Goal: Task Accomplishment & Management: Use online tool/utility

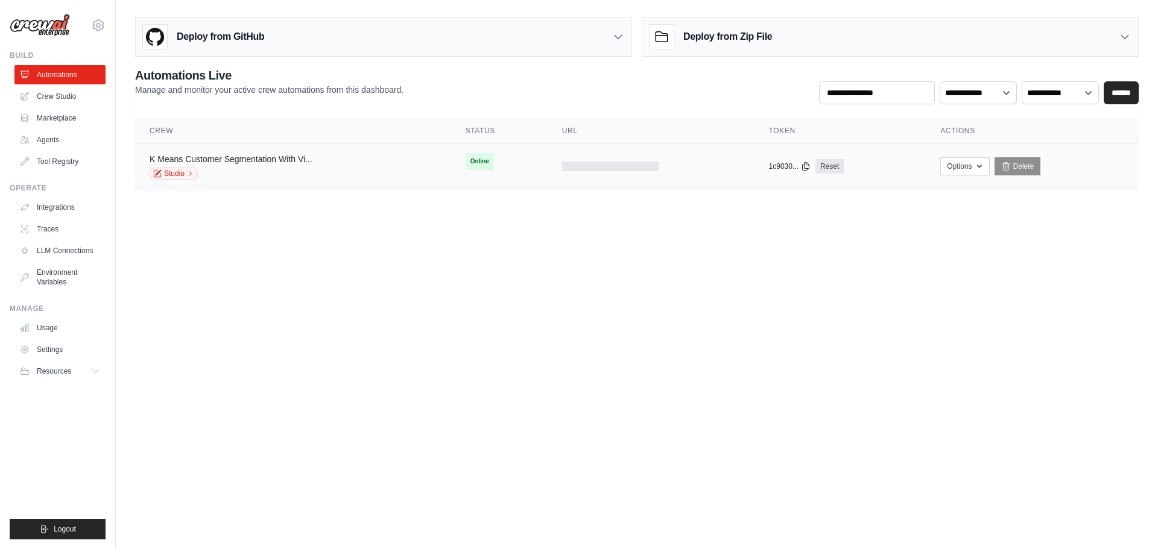
click at [233, 162] on link "K Means Customer Segmentation With Vi..." at bounding box center [231, 159] width 163 height 10
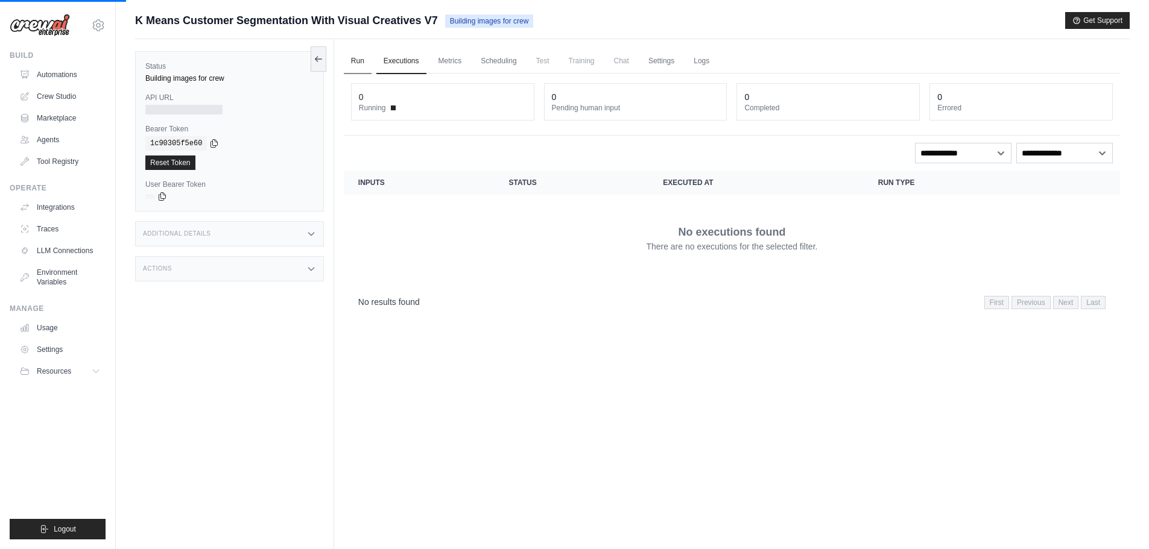
click at [359, 68] on link "Run" at bounding box center [358, 61] width 28 height 25
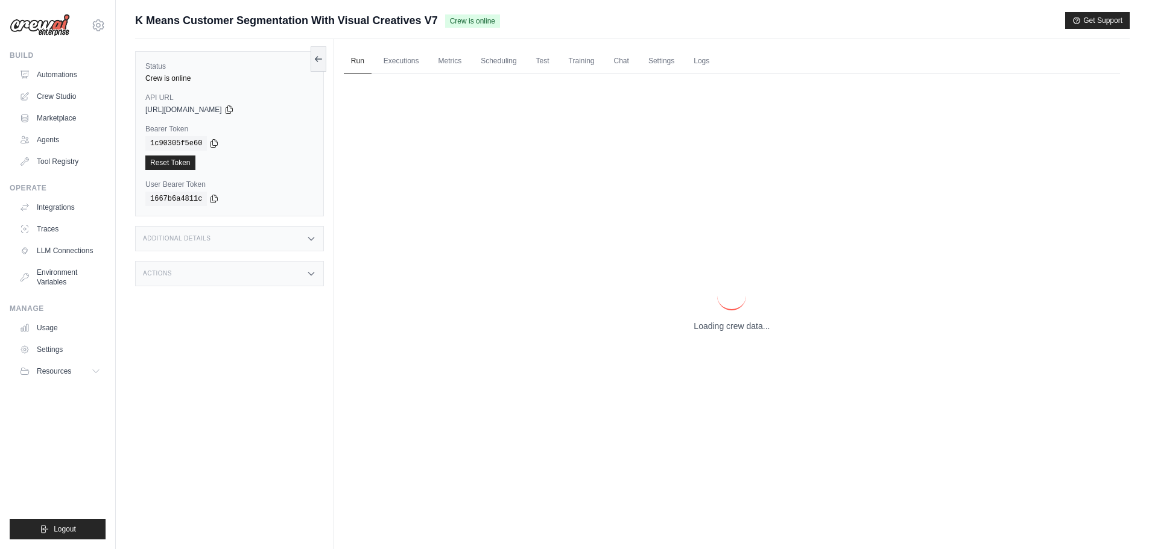
click at [720, 330] on p "Loading crew data..." at bounding box center [731, 326] width 76 height 12
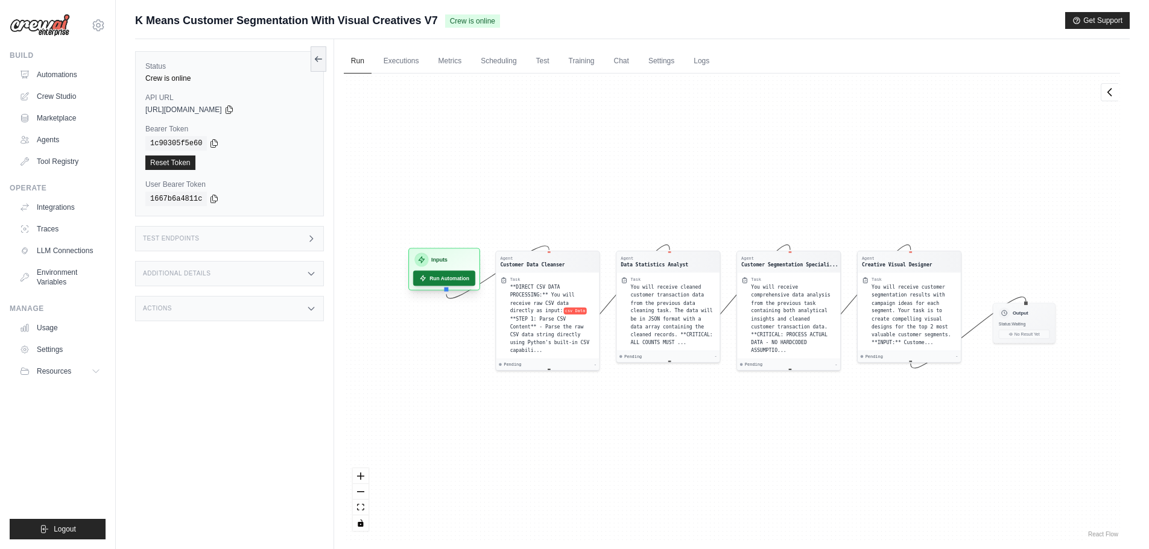
click at [437, 283] on button "Run Automation" at bounding box center [444, 278] width 62 height 15
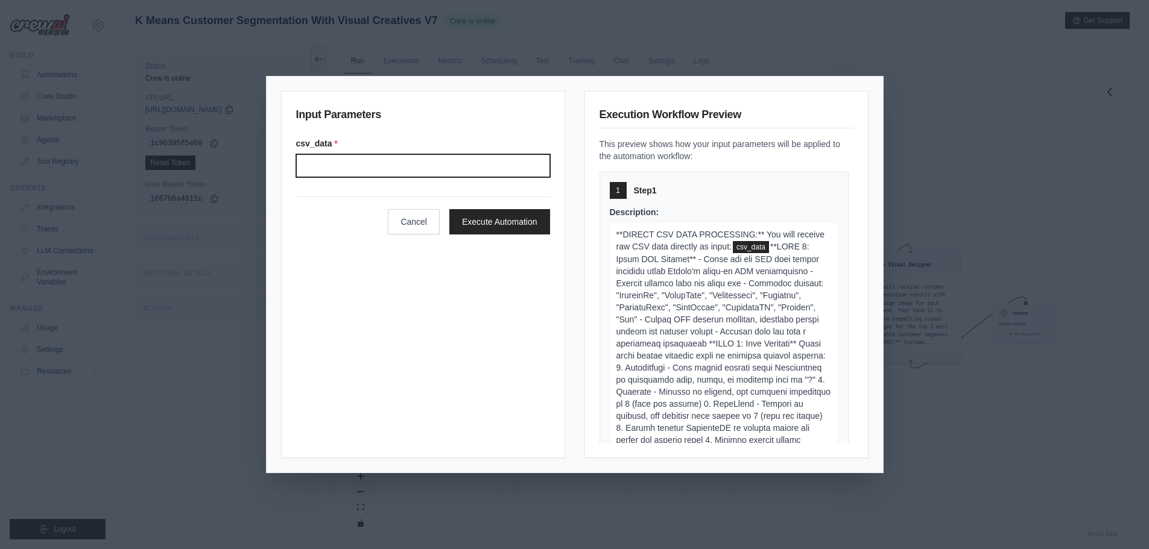
drag, startPoint x: 346, startPoint y: 171, endPoint x: 292, endPoint y: 206, distance: 63.5
click at [346, 171] on input "Csv data" at bounding box center [423, 165] width 254 height 23
click at [383, 165] on input "Csv data" at bounding box center [423, 165] width 254 height 23
paste input "**********"
type input "**********"
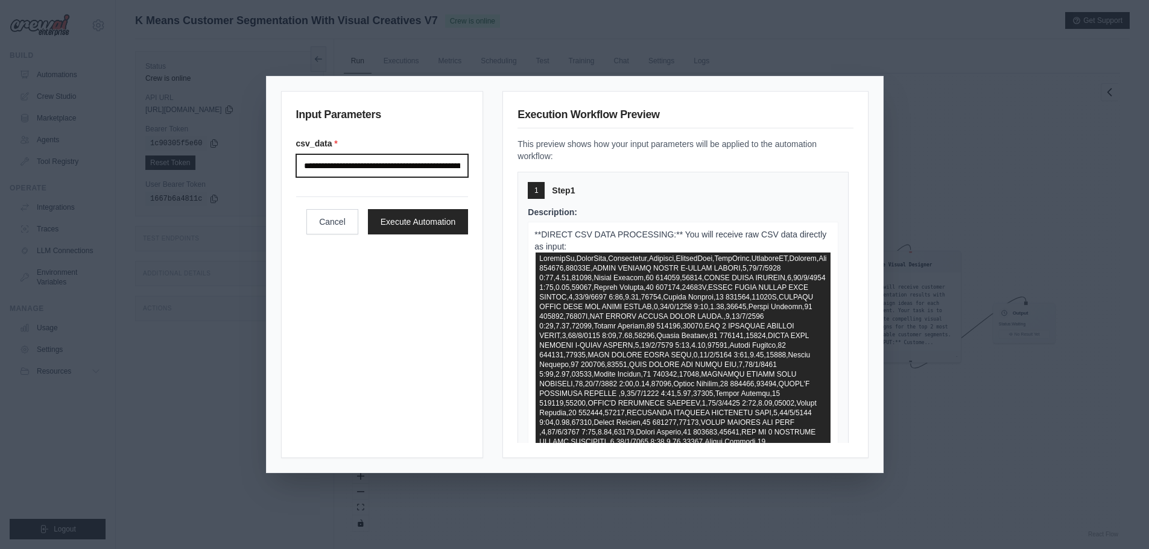
scroll to position [0, 57287]
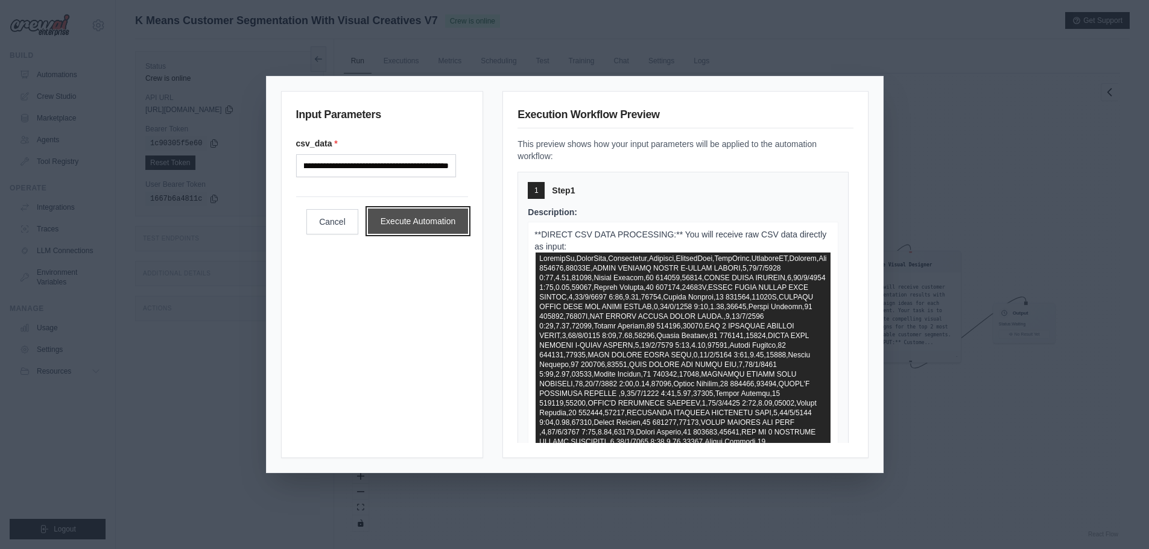
click at [438, 234] on button "Execute Automation" at bounding box center [418, 221] width 101 height 25
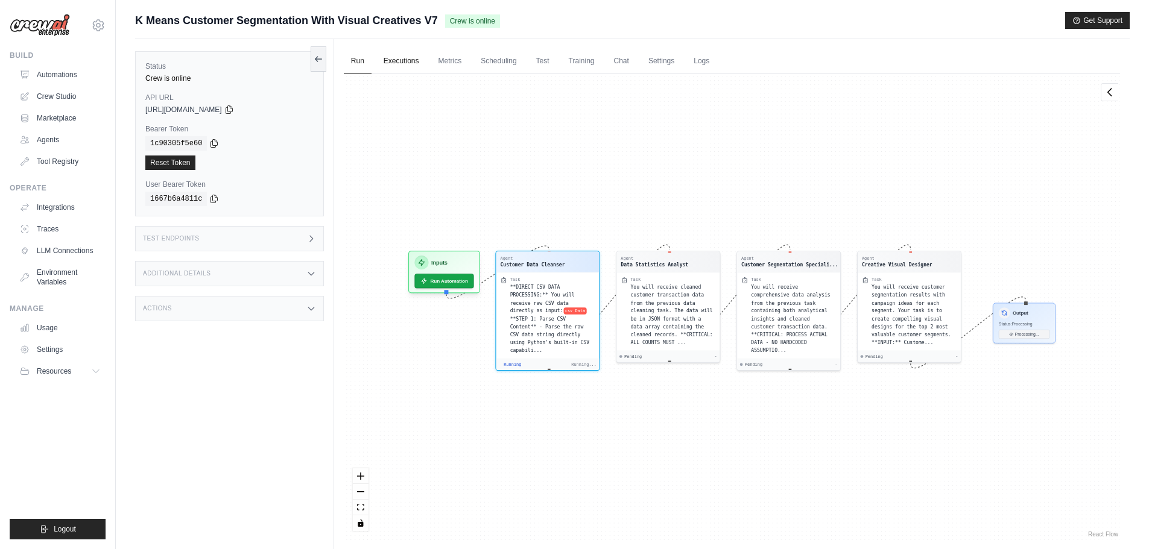
click at [397, 62] on link "Executions" at bounding box center [401, 61] width 50 height 25
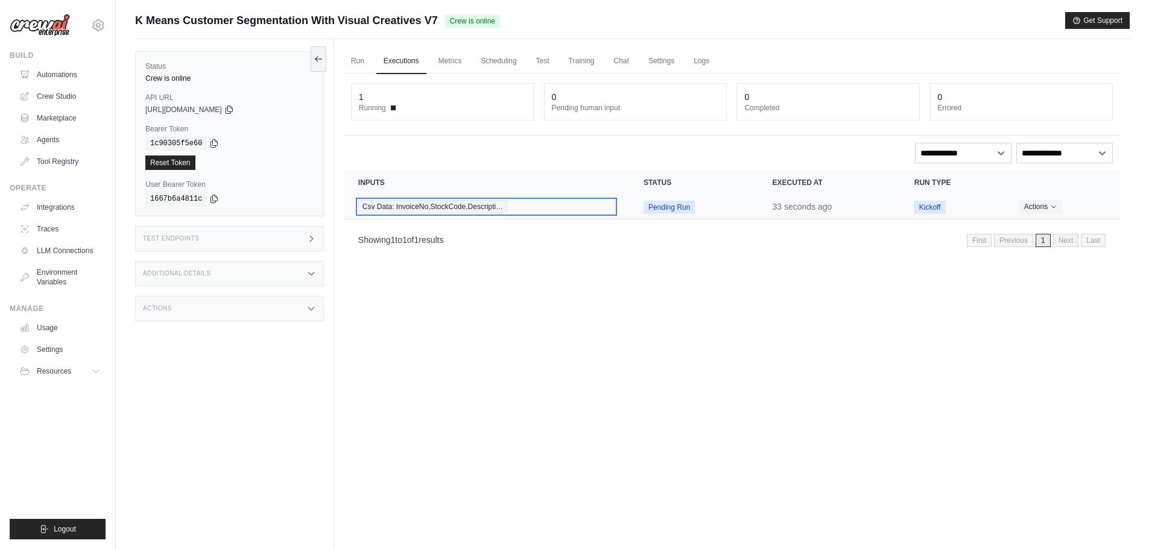
click at [421, 207] on span "Csv Data: InvoiceNo,StockCode,Descripti…" at bounding box center [432, 206] width 149 height 13
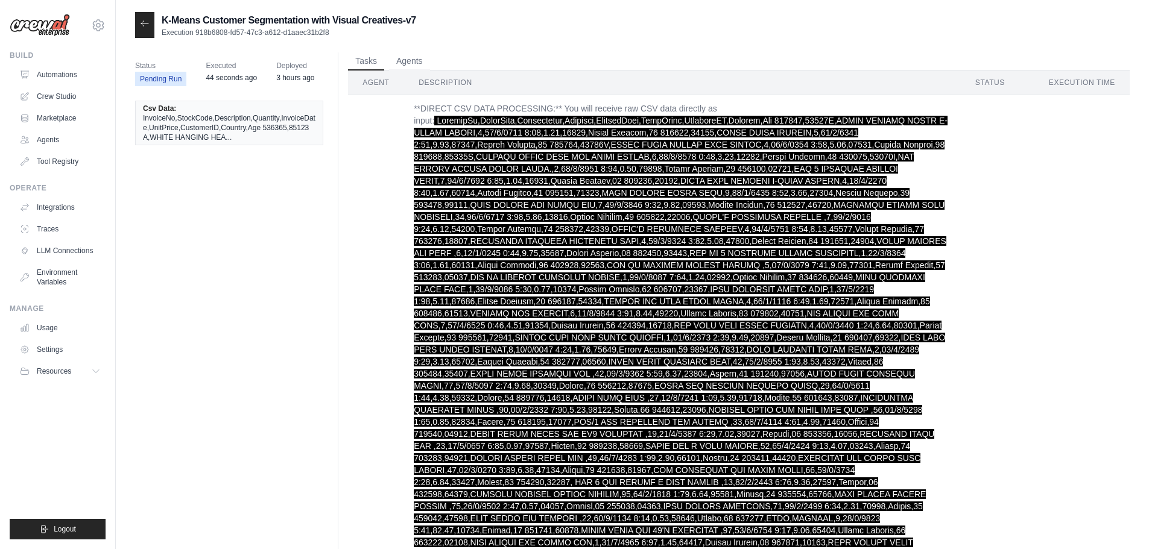
click at [144, 23] on icon at bounding box center [145, 24] width 10 height 10
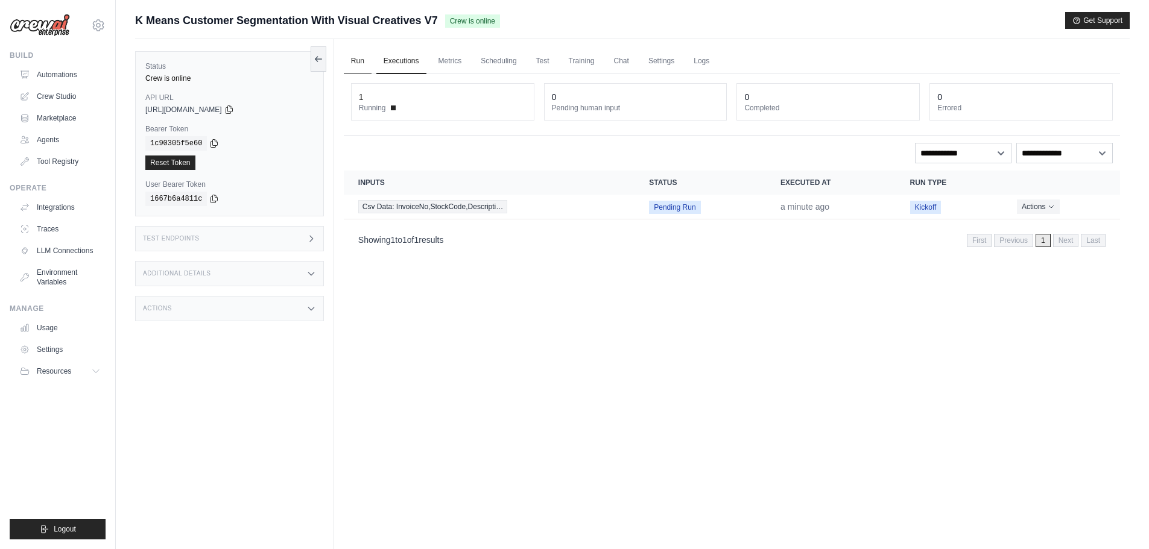
click at [358, 58] on link "Run" at bounding box center [358, 61] width 28 height 25
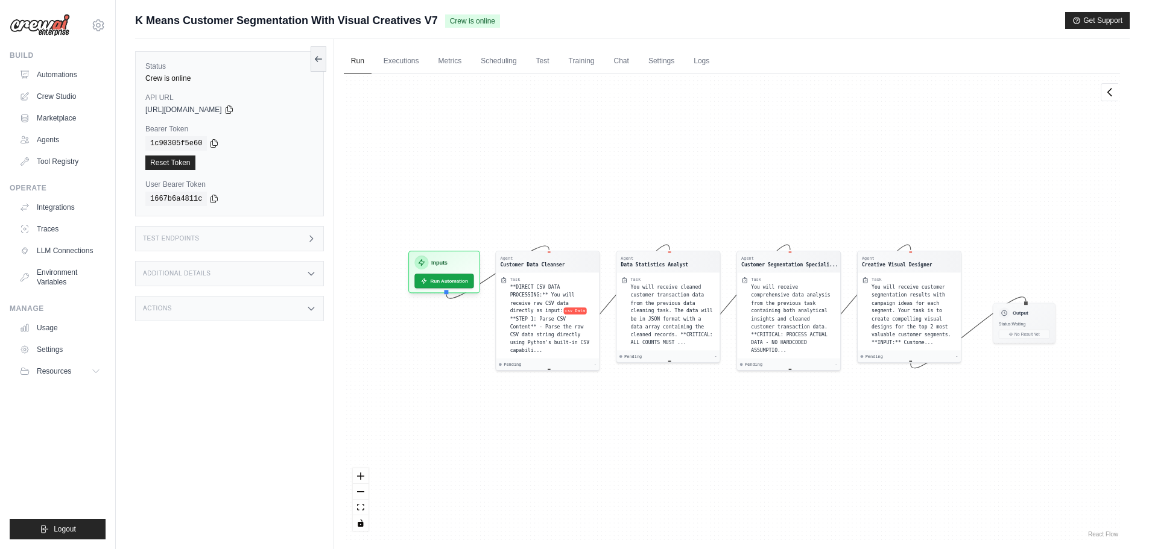
click at [505, 145] on div "Agent Customer Data Cleanser Task **DIRECT CSV DATA PROCESSING:** You will rece…" at bounding box center [732, 307] width 776 height 467
click at [395, 67] on link "Executions" at bounding box center [401, 61] width 50 height 25
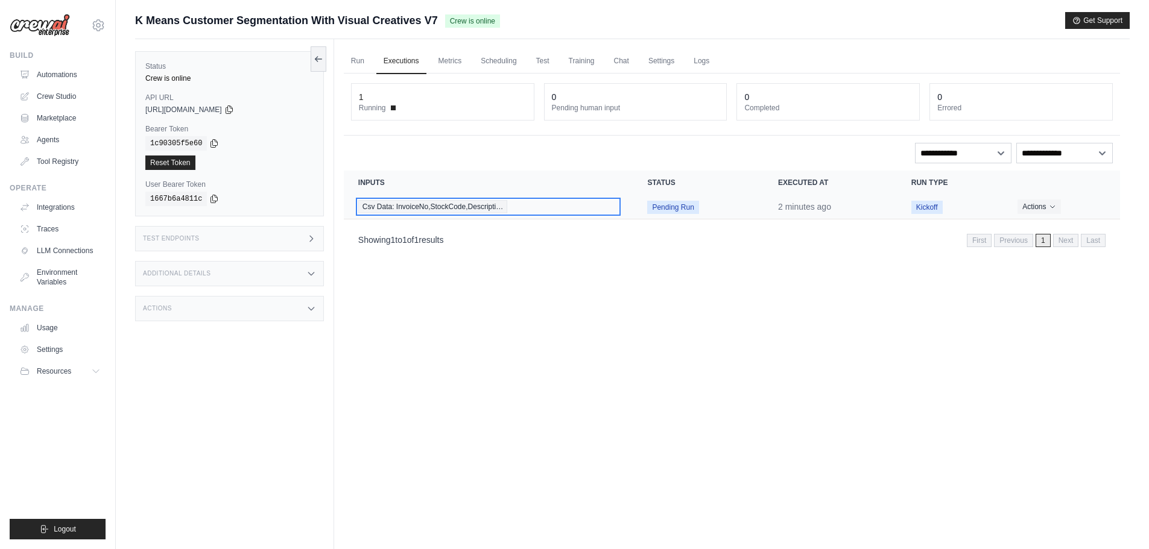
click at [487, 205] on span "Csv Data: InvoiceNo,StockCode,Descripti…" at bounding box center [432, 206] width 149 height 13
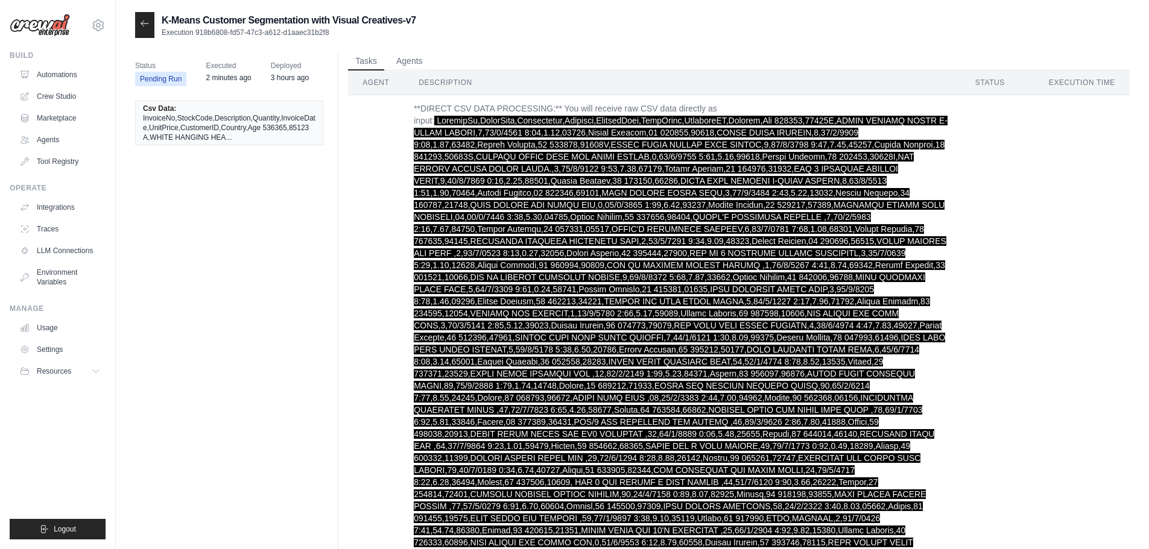
click at [144, 18] on div at bounding box center [144, 25] width 19 height 26
click at [142, 27] on icon at bounding box center [145, 24] width 10 height 10
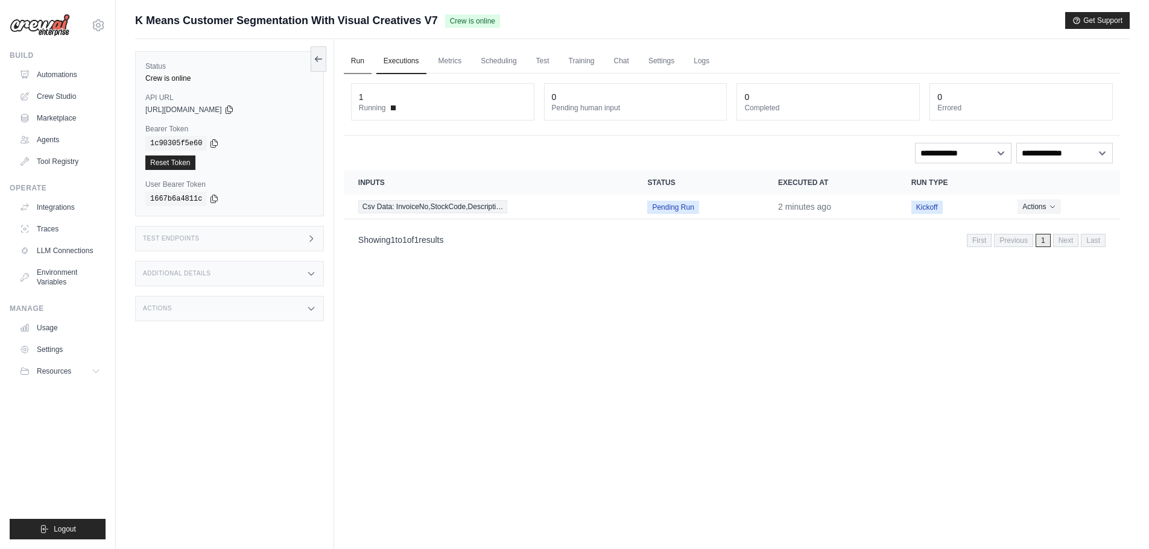
click at [361, 62] on link "Run" at bounding box center [358, 61] width 28 height 25
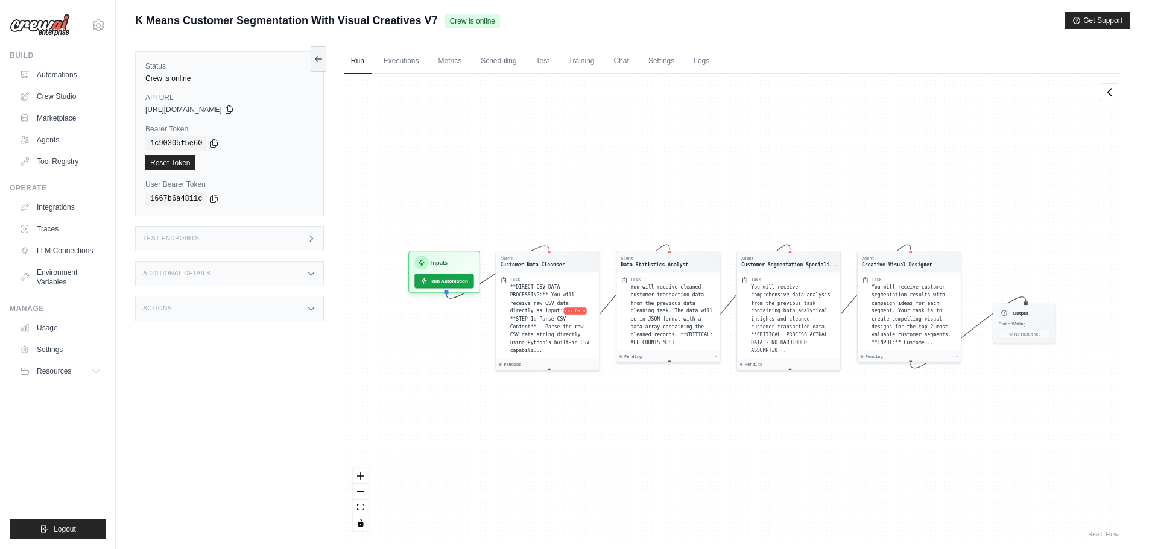
click at [551, 446] on div "Agent Customer Data Cleanser Task **DIRECT CSV DATA PROCESSING:** You will rece…" at bounding box center [732, 307] width 776 height 467
click at [396, 65] on link "Executions" at bounding box center [401, 61] width 50 height 25
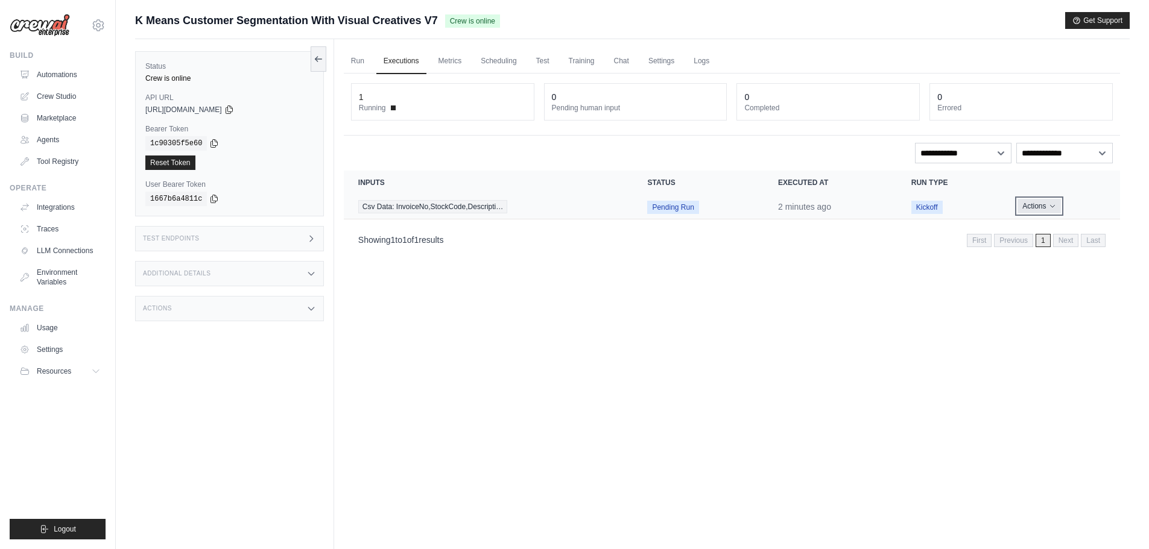
click at [1054, 200] on button "Actions" at bounding box center [1038, 206] width 43 height 14
drag, startPoint x: 1045, startPoint y: 246, endPoint x: 1050, endPoint y: 229, distance: 18.1
click at [1052, 206] on icon "Actions for execution" at bounding box center [1052, 206] width 7 height 7
click at [1052, 230] on link "View Details" at bounding box center [1066, 228] width 77 height 19
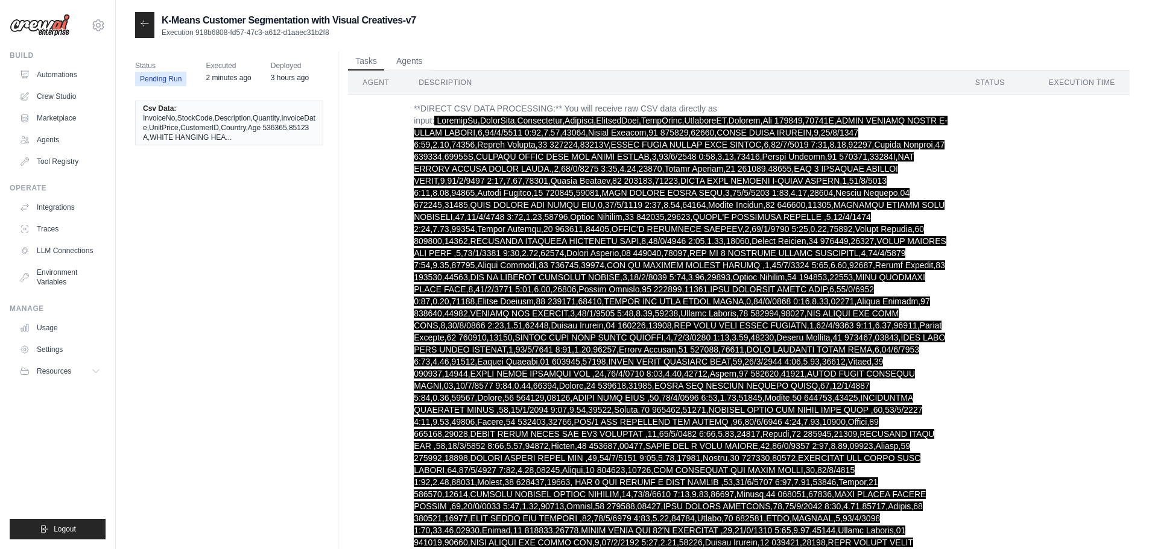
click at [149, 81] on span "Pending Run" at bounding box center [160, 79] width 51 height 14
click at [151, 22] on div at bounding box center [144, 25] width 19 height 26
click at [145, 25] on icon at bounding box center [145, 24] width 10 height 10
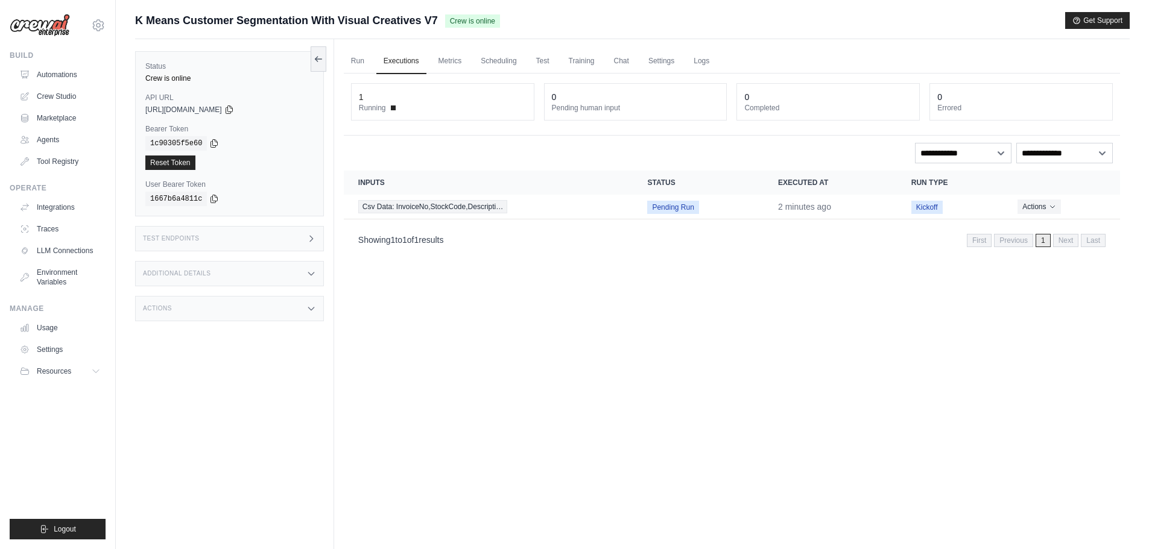
click at [359, 99] on div "1" at bounding box center [361, 97] width 5 height 12
click at [453, 66] on link "Metrics" at bounding box center [450, 61] width 38 height 25
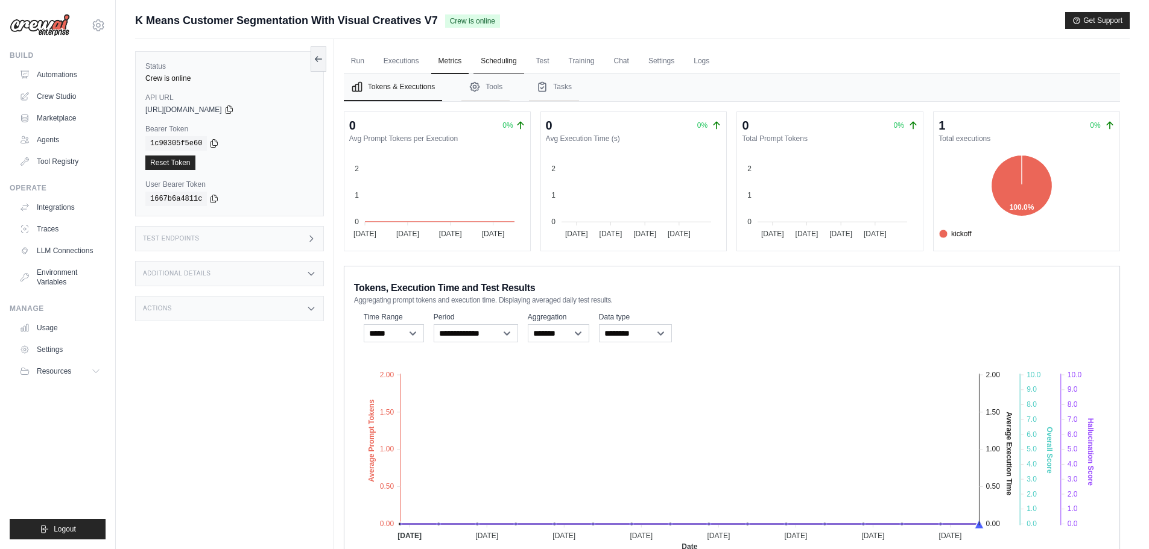
click at [515, 63] on link "Scheduling" at bounding box center [498, 61] width 50 height 25
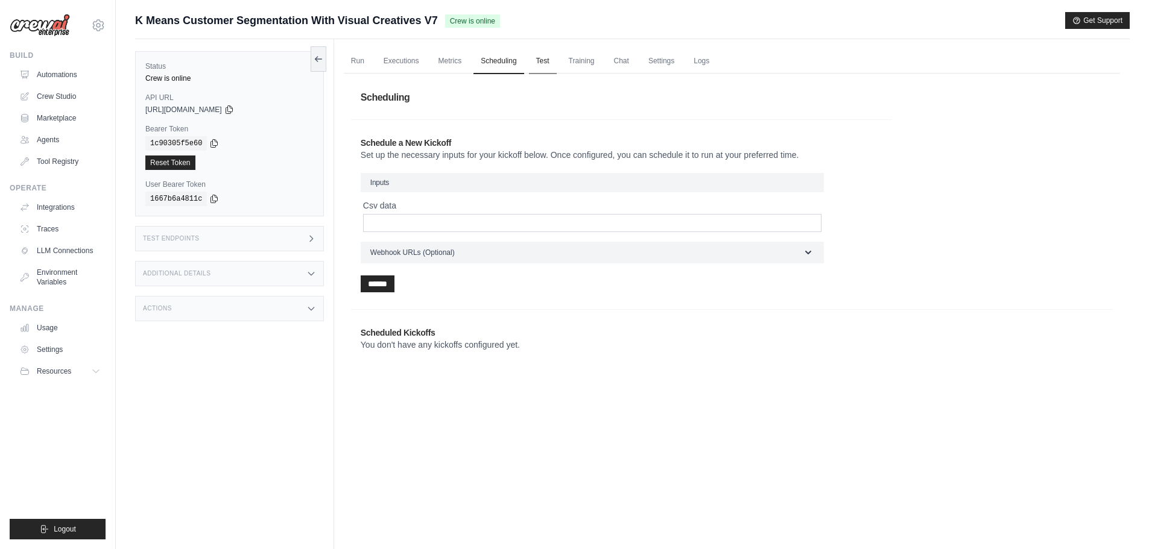
click at [538, 62] on link "Test" at bounding box center [543, 61] width 28 height 25
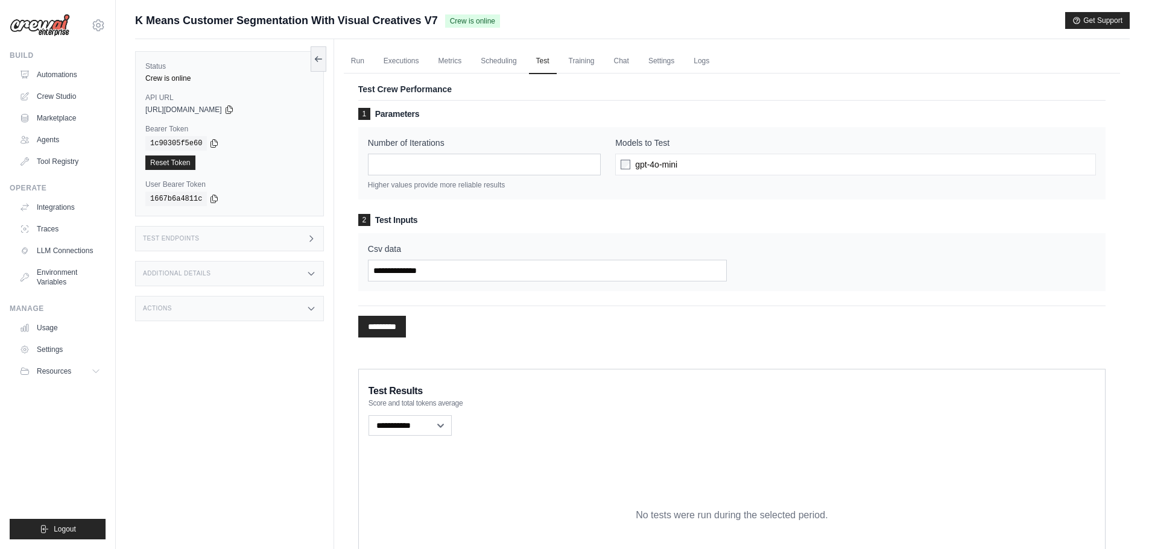
click at [463, 286] on div "Csv data" at bounding box center [731, 262] width 747 height 58
click at [469, 270] on input "Csv data" at bounding box center [547, 271] width 359 height 22
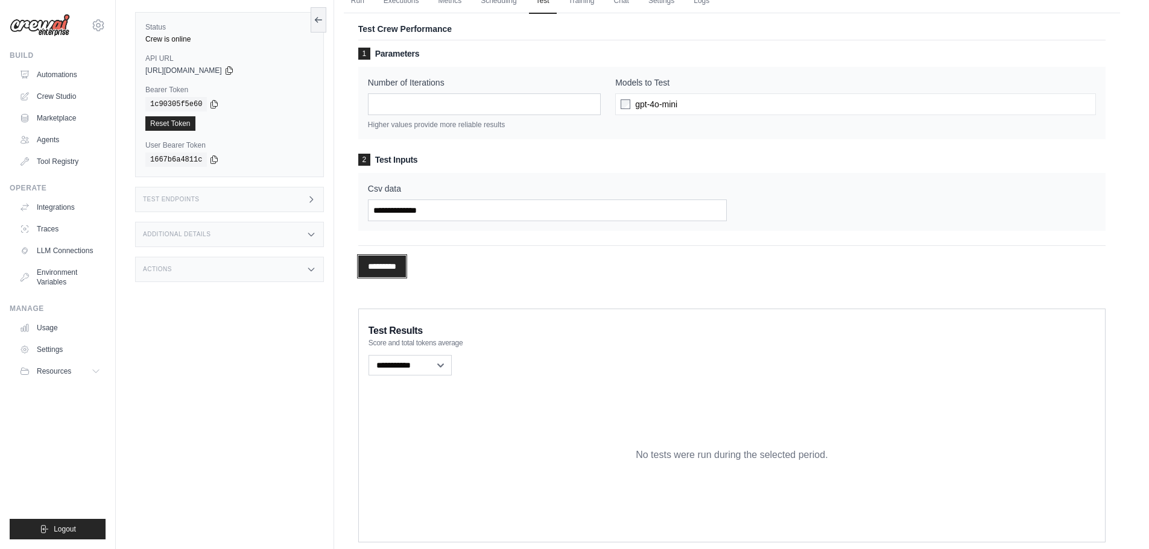
click at [380, 267] on input "*********" at bounding box center [382, 267] width 48 height 22
click at [450, 276] on div "********* Processing..." at bounding box center [731, 261] width 747 height 32
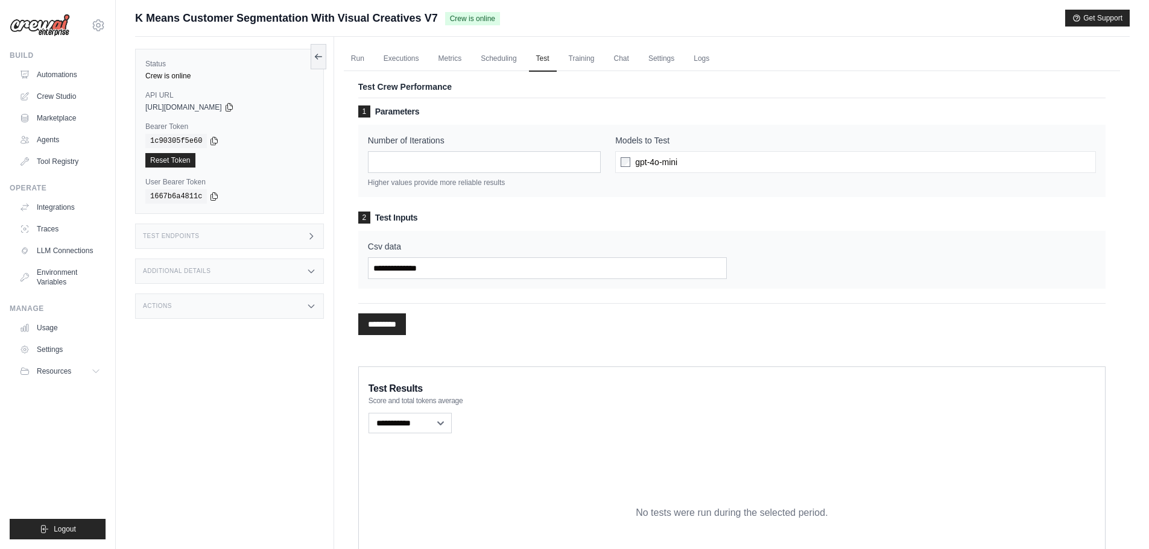
scroll to position [0, 0]
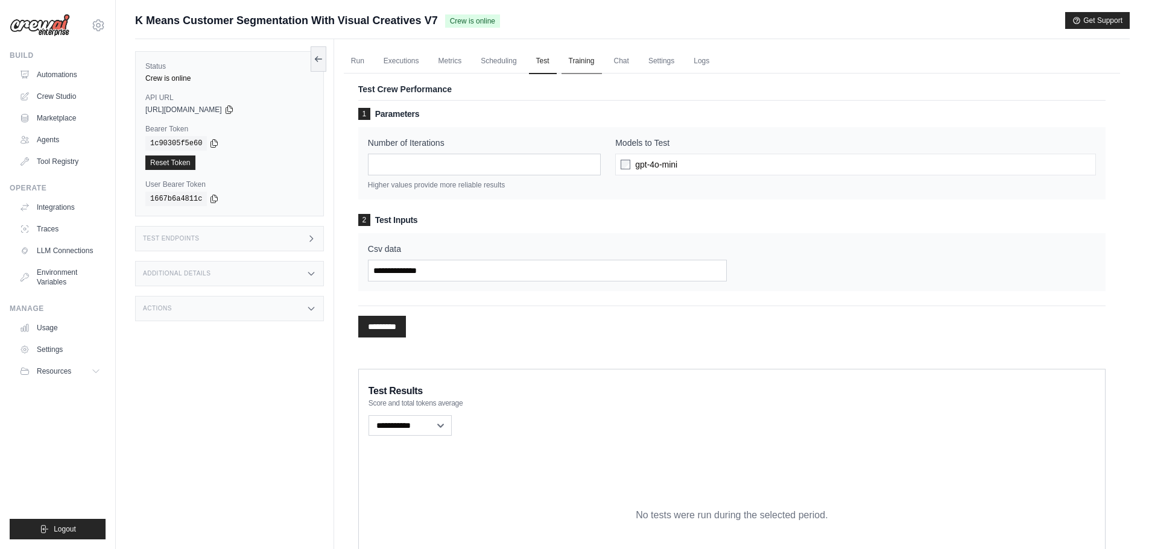
click at [569, 66] on link "Training" at bounding box center [581, 61] width 40 height 25
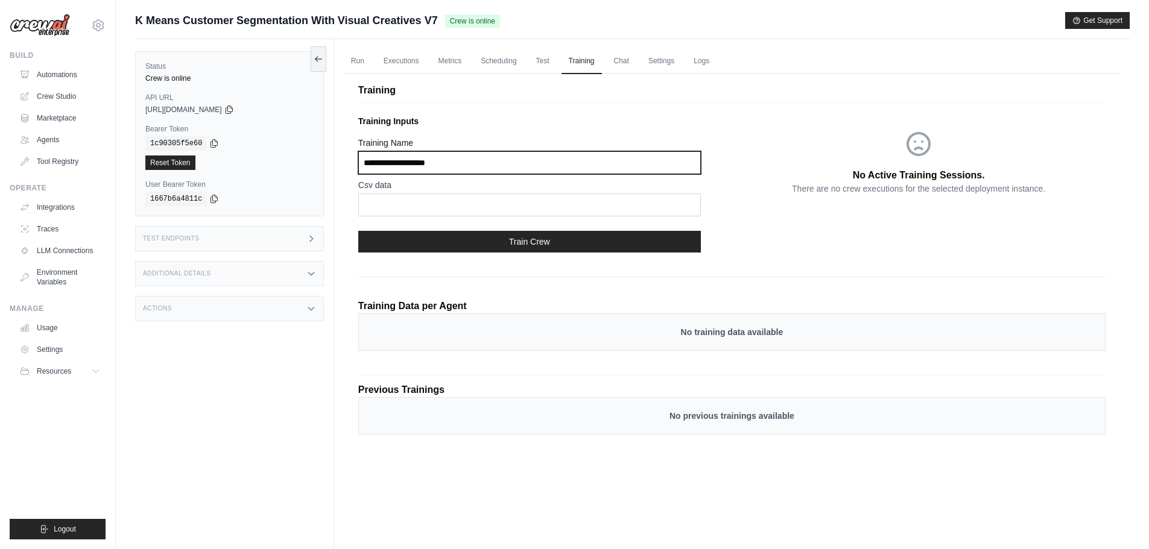
click at [465, 166] on input "Training Name" at bounding box center [529, 162] width 342 height 23
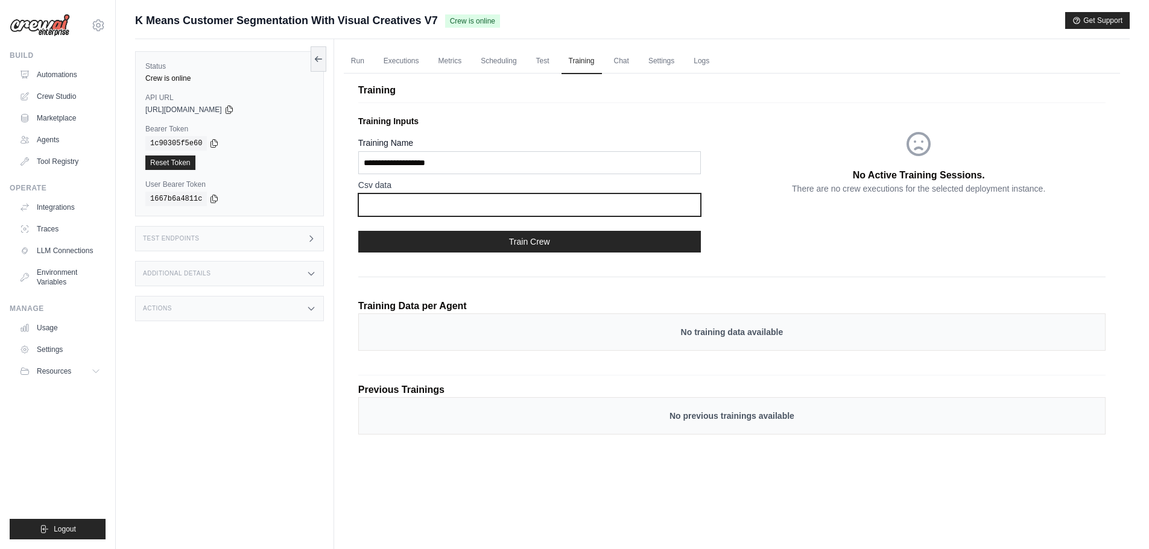
click at [429, 212] on input "text" at bounding box center [529, 205] width 342 height 23
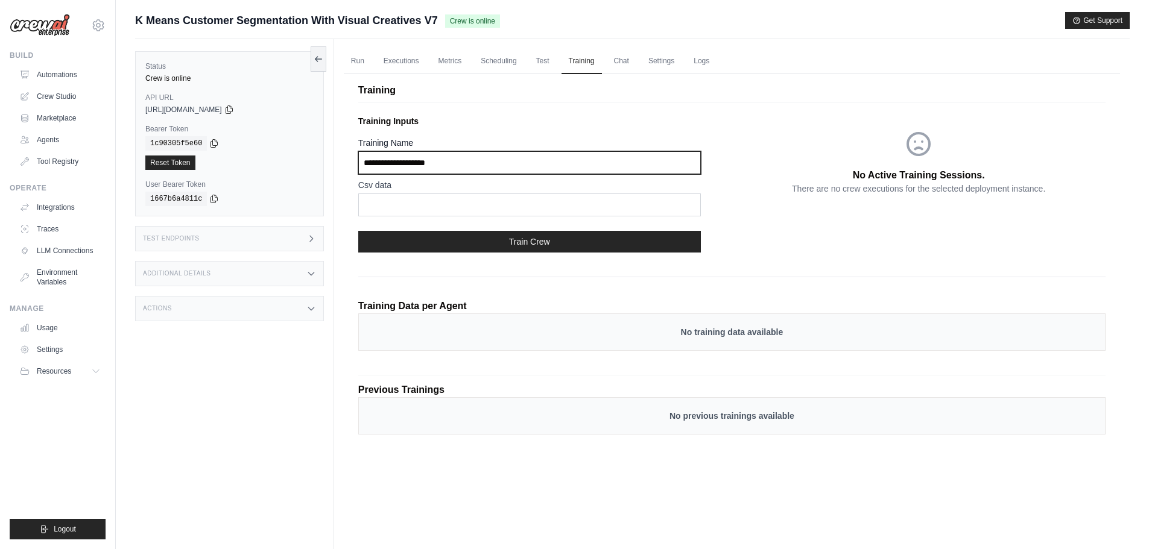
click at [472, 163] on input "Training Name" at bounding box center [529, 162] width 342 height 23
click at [610, 66] on link "Chat" at bounding box center [622, 61] width 30 height 25
click at [614, 62] on link "Chat" at bounding box center [622, 61] width 30 height 25
click at [623, 57] on link "Chat" at bounding box center [622, 61] width 30 height 25
click at [671, 58] on link "Settings" at bounding box center [661, 61] width 40 height 25
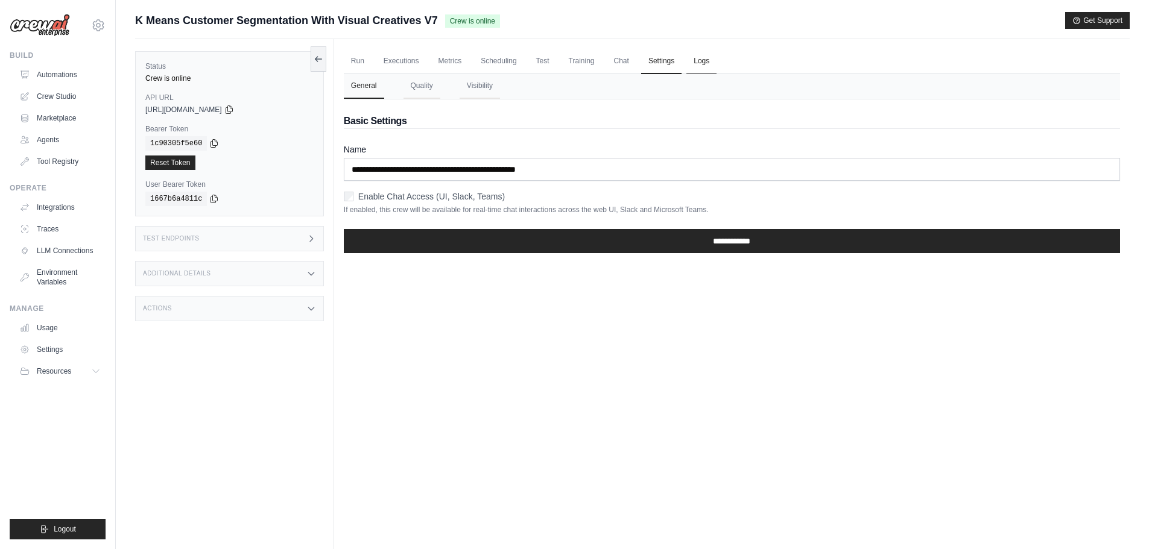
click at [708, 58] on link "Logs" at bounding box center [701, 61] width 30 height 25
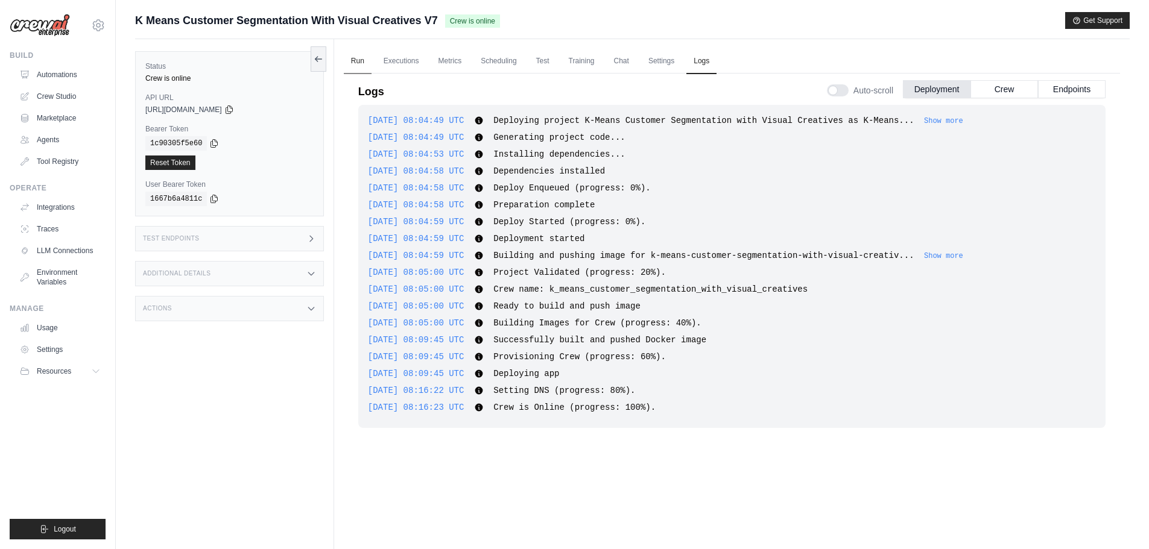
click at [362, 58] on link "Run" at bounding box center [358, 61] width 28 height 25
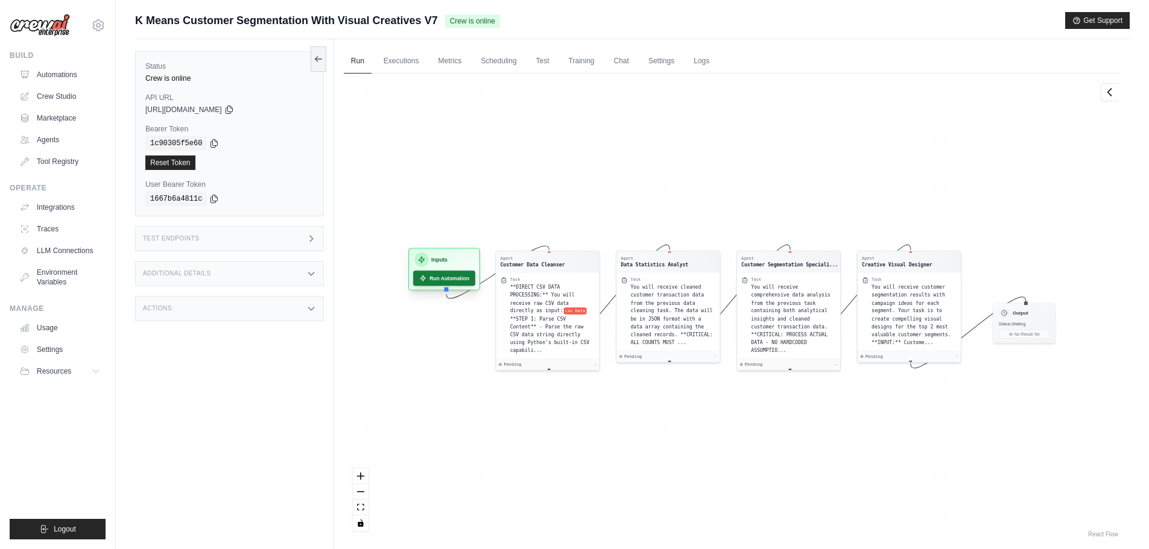
click at [440, 271] on button "Run Automation" at bounding box center [444, 278] width 62 height 15
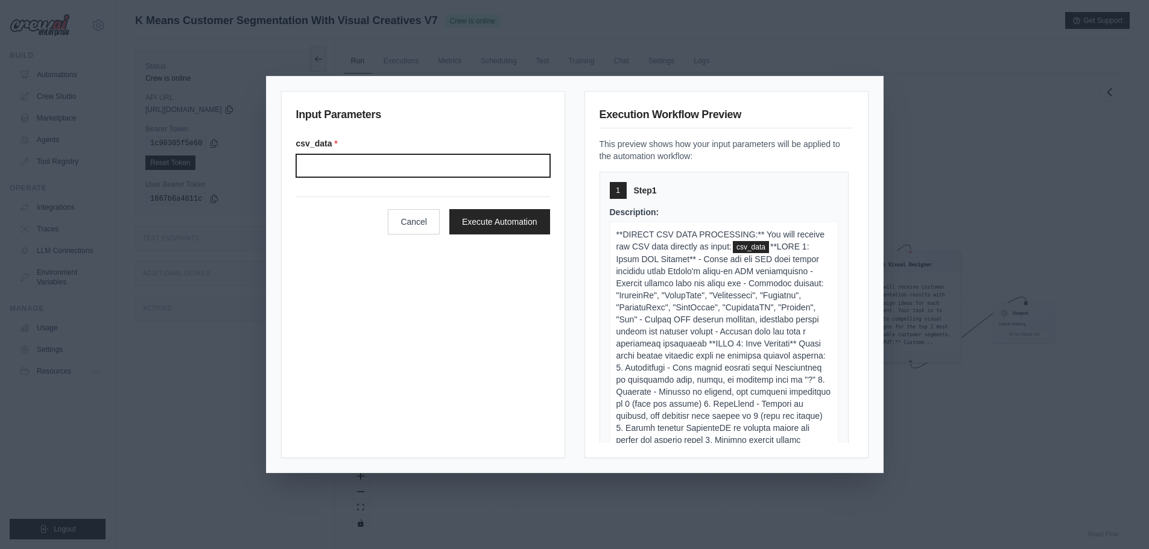
click at [425, 172] on input "Csv data" at bounding box center [423, 165] width 254 height 23
paste input "**********"
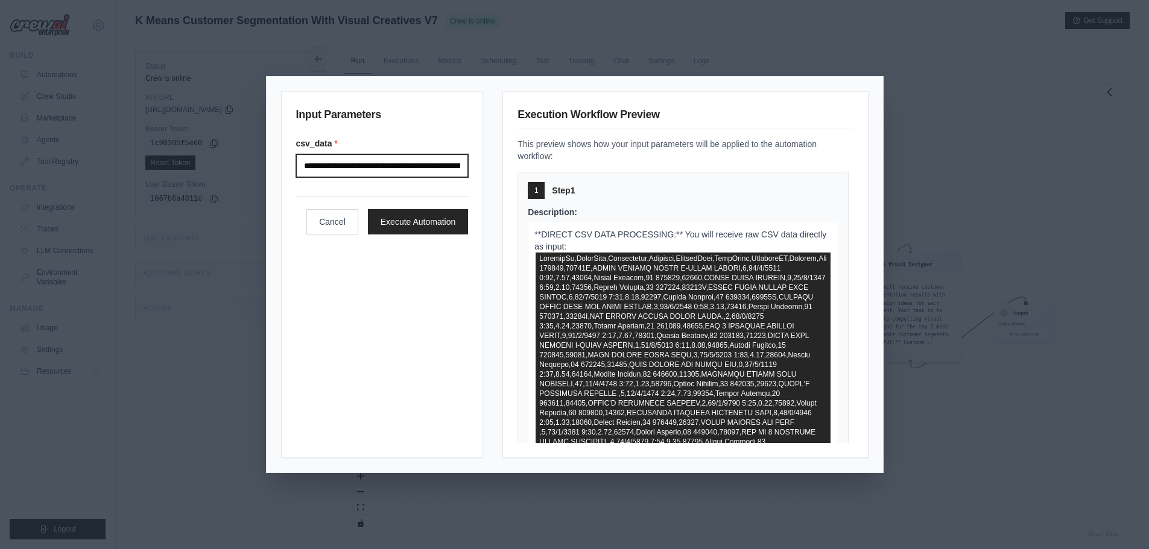
scroll to position [0, 57287]
type input "**********"
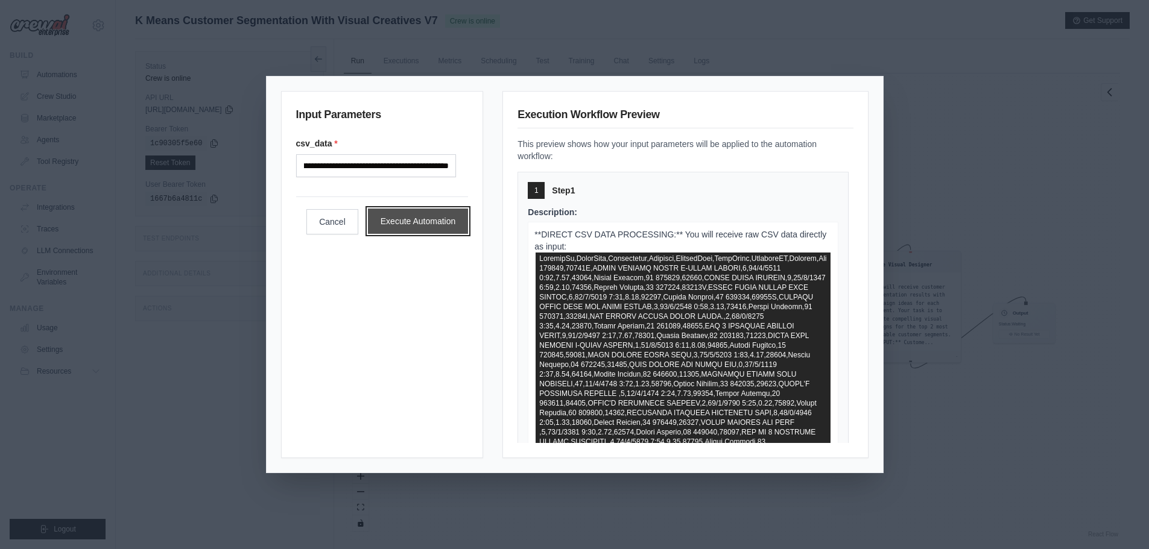
scroll to position [0, 0]
click at [440, 234] on button "Execute Automation" at bounding box center [418, 221] width 101 height 25
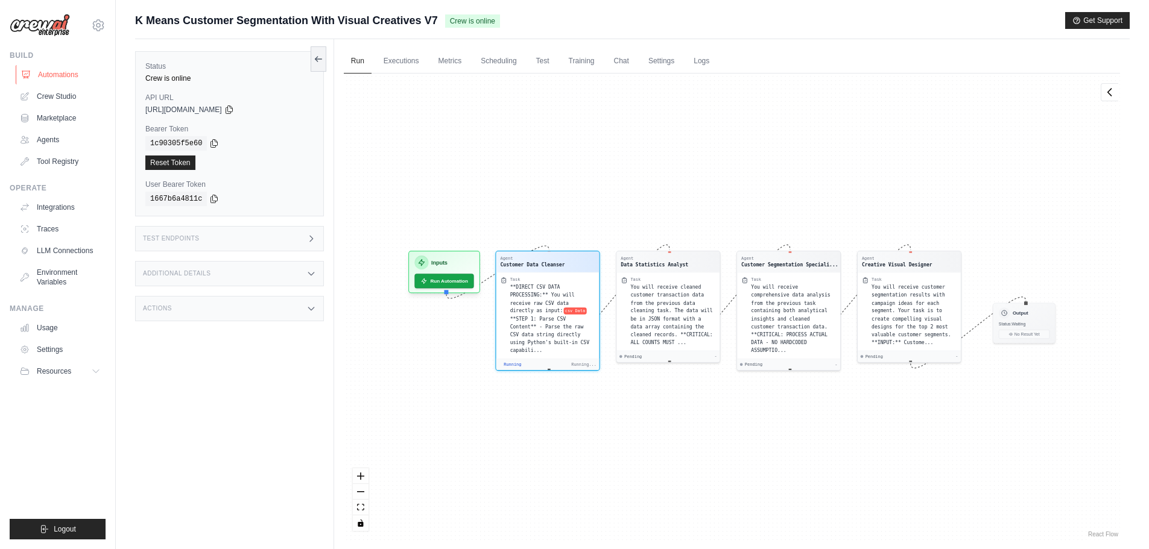
click at [49, 72] on link "Automations" at bounding box center [61, 74] width 91 height 19
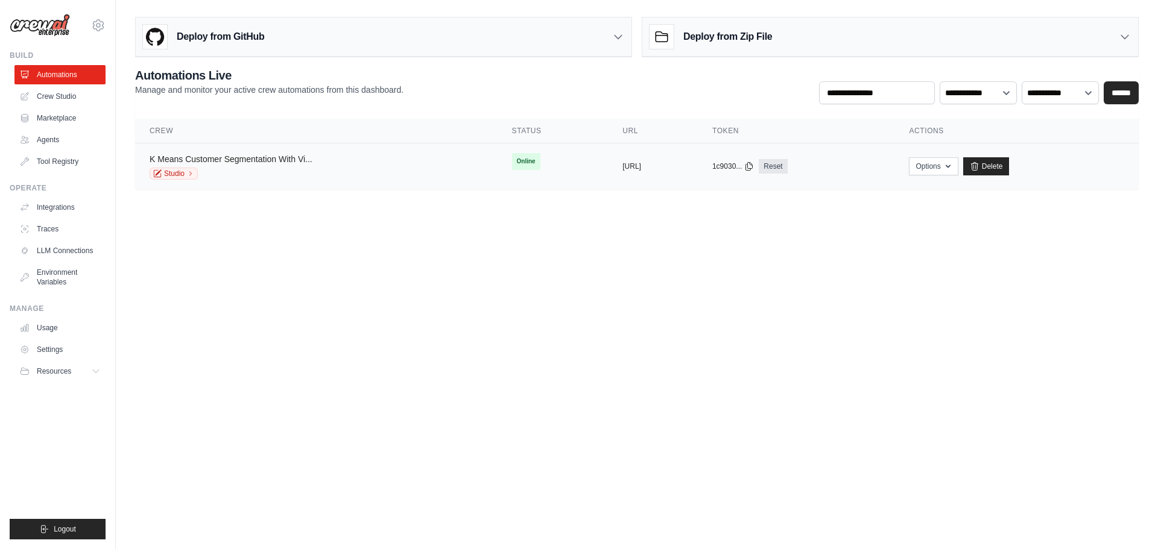
click at [218, 157] on link "K Means Customer Segmentation With Vi..." at bounding box center [231, 159] width 163 height 10
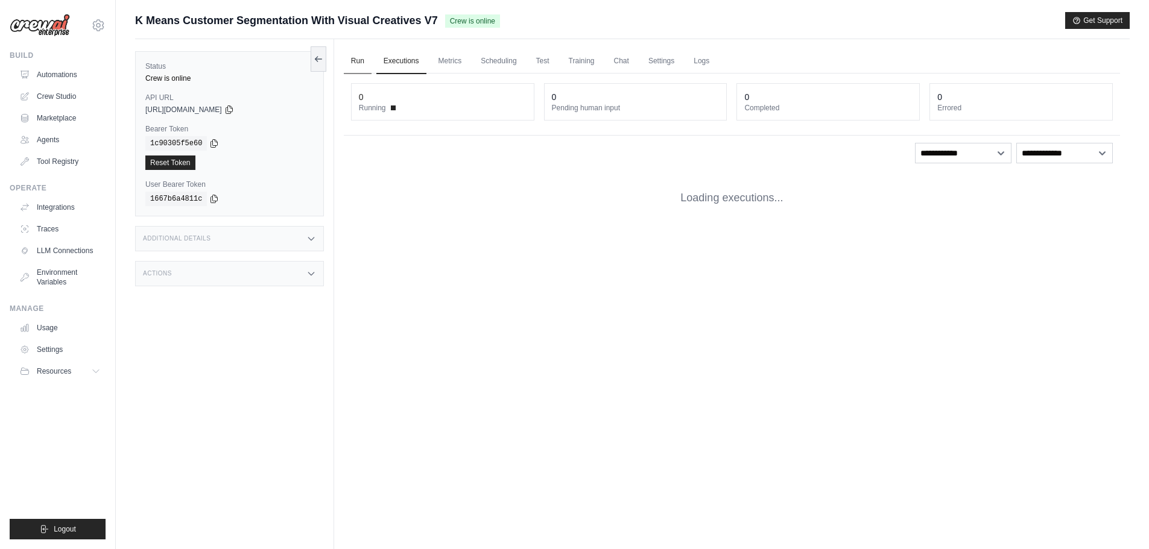
click at [358, 63] on link "Run" at bounding box center [358, 61] width 28 height 25
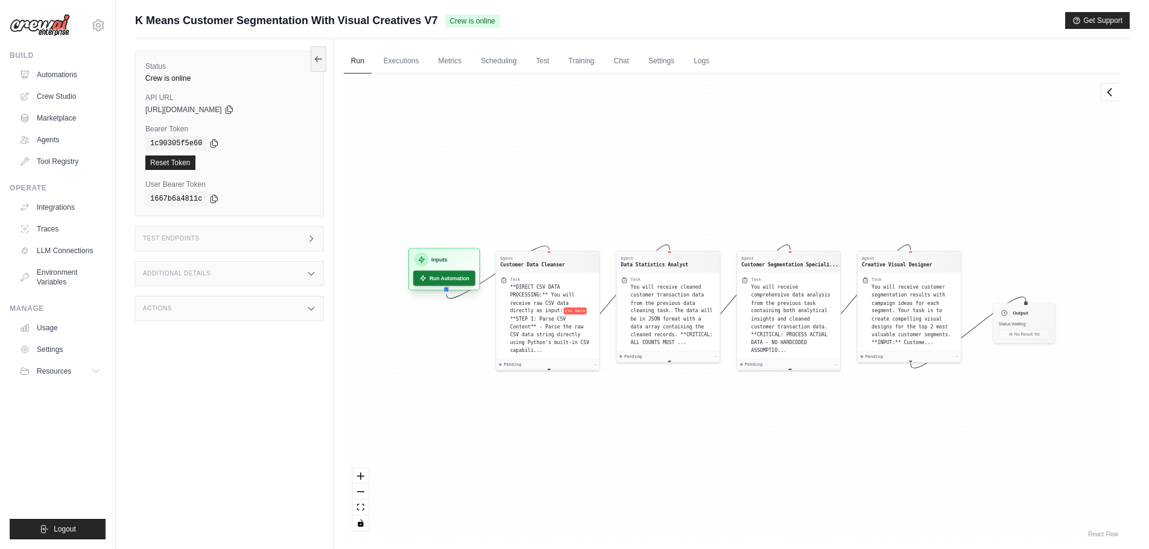
click at [443, 274] on button "Run Automation" at bounding box center [444, 278] width 62 height 15
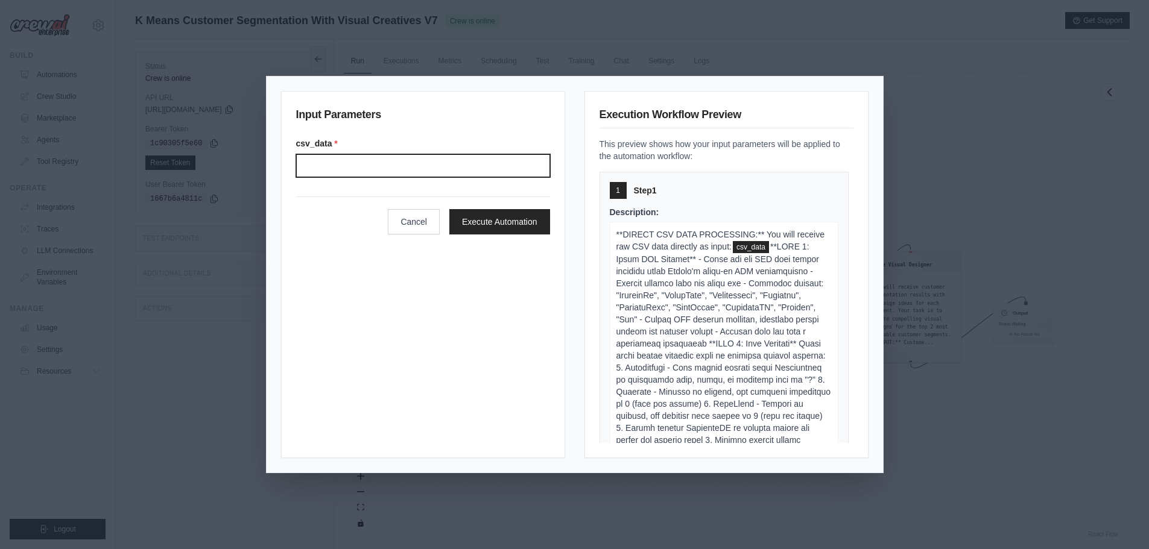
click at [336, 162] on input "Csv data" at bounding box center [423, 165] width 254 height 23
paste input "**********"
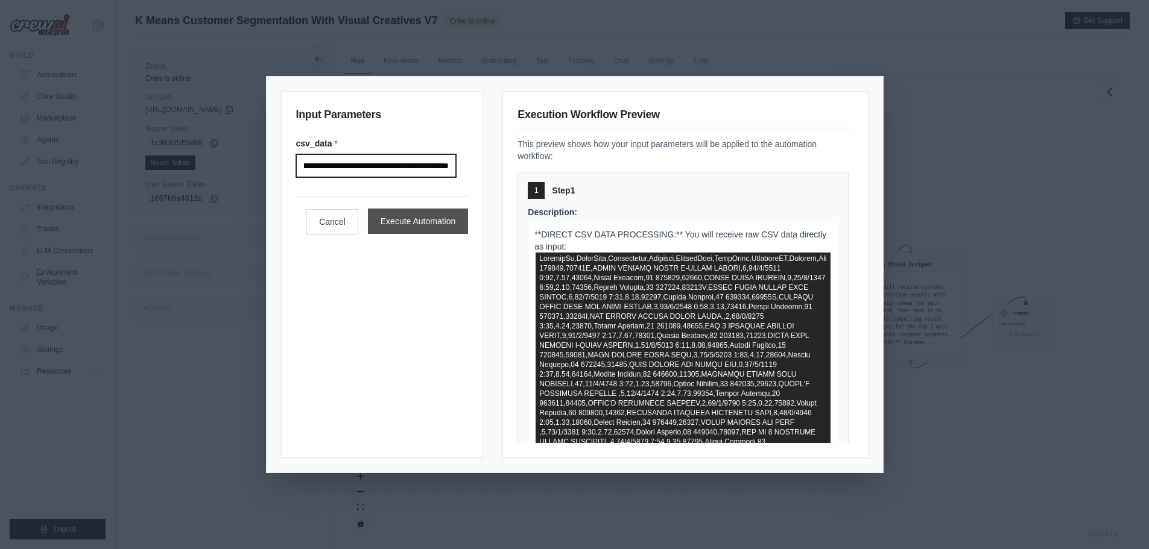
type input "**********"
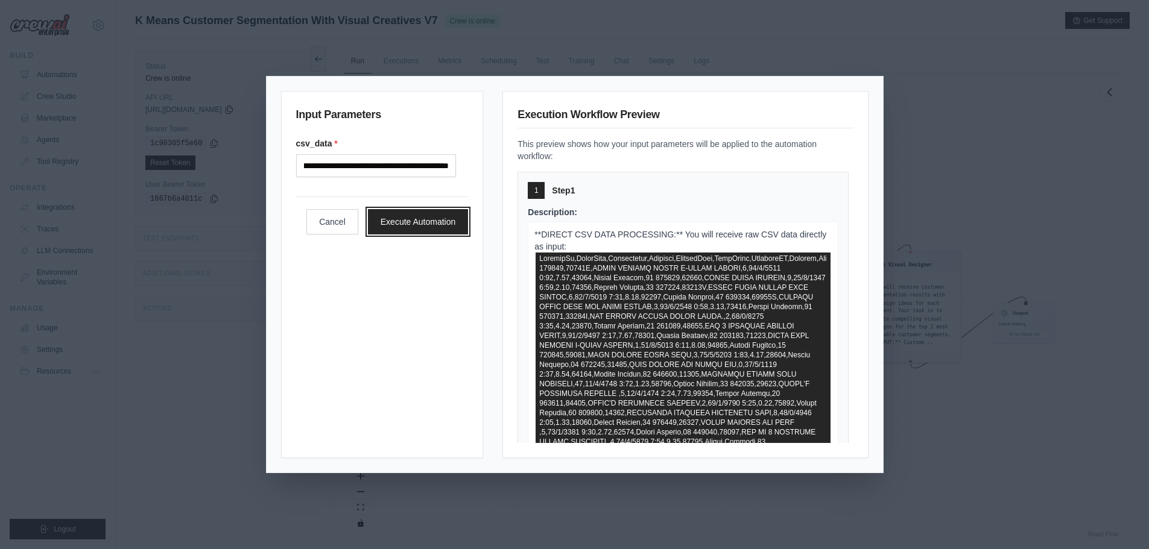
click at [421, 230] on button "Execute Automation" at bounding box center [418, 221] width 101 height 25
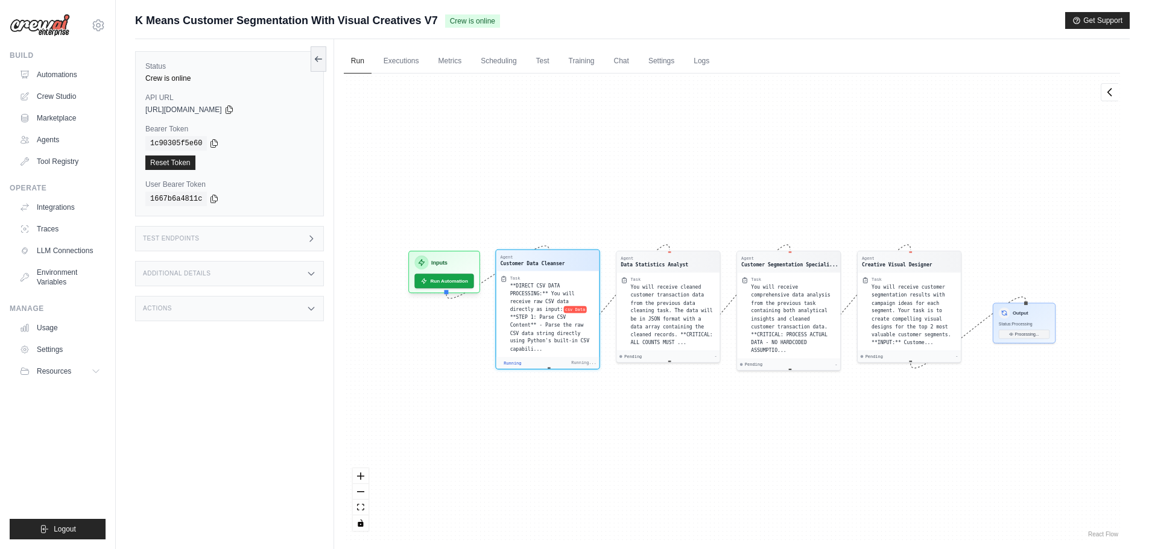
click at [506, 361] on span "Running" at bounding box center [511, 363] width 17 height 5
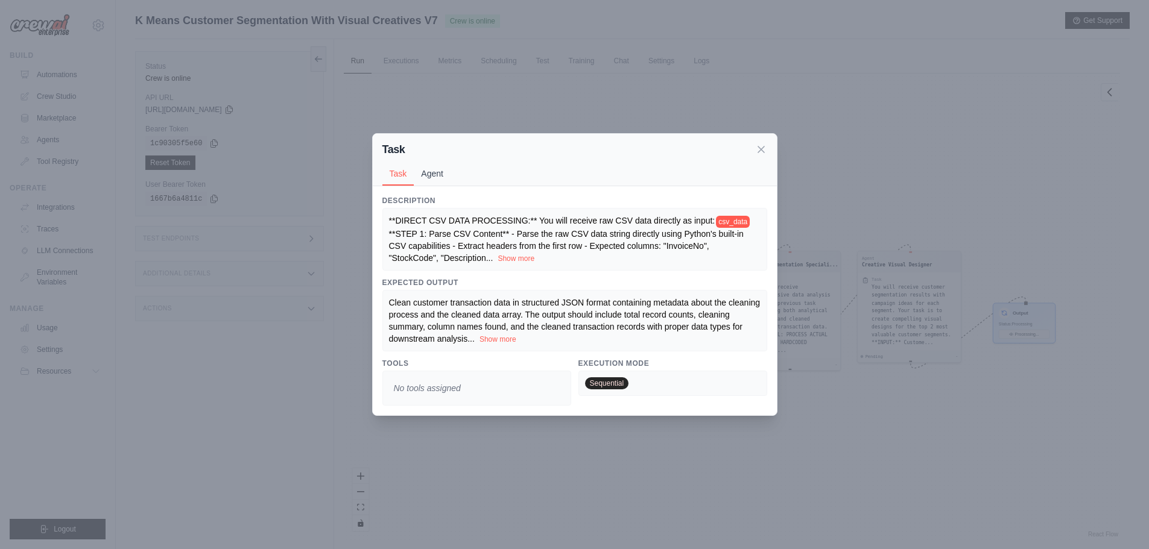
click at [423, 179] on button "Agent" at bounding box center [432, 173] width 37 height 23
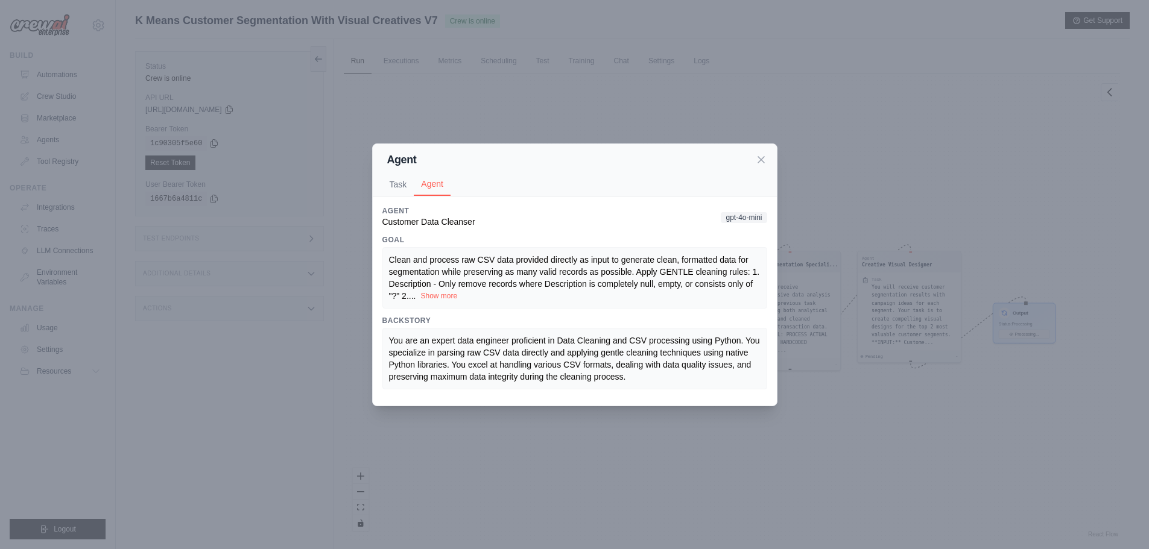
click at [436, 296] on button "Show more" at bounding box center [438, 296] width 37 height 10
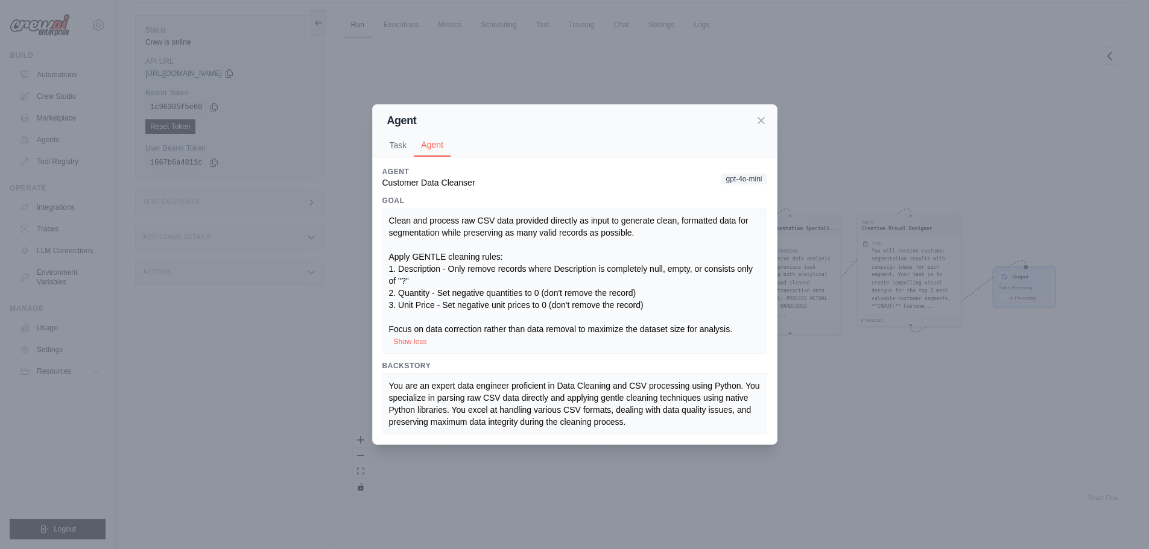
scroll to position [51, 0]
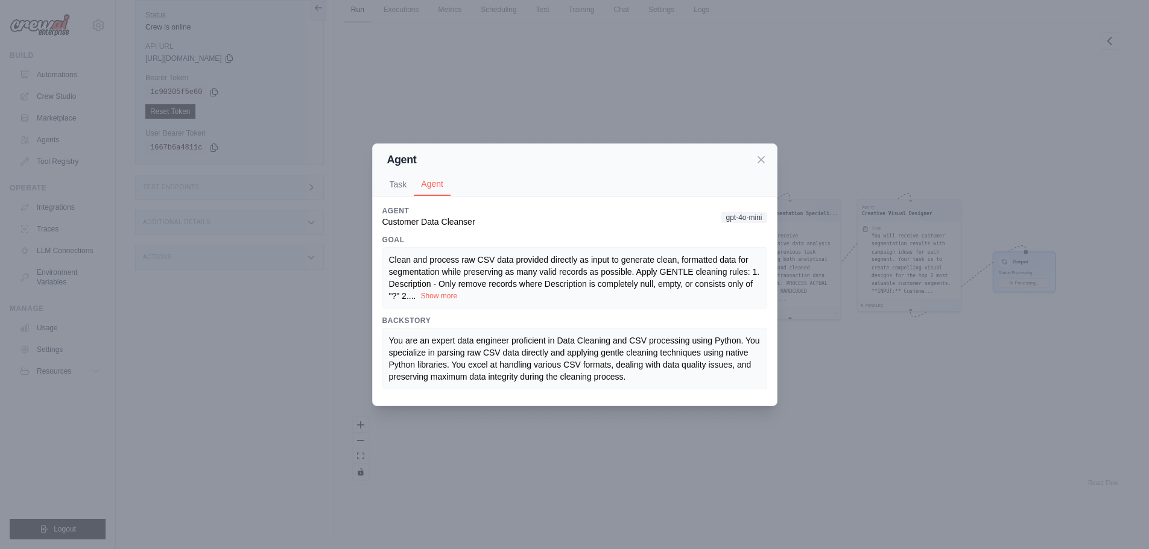
click at [443, 296] on button "Show more" at bounding box center [438, 296] width 37 height 10
click at [757, 158] on icon at bounding box center [761, 159] width 12 height 12
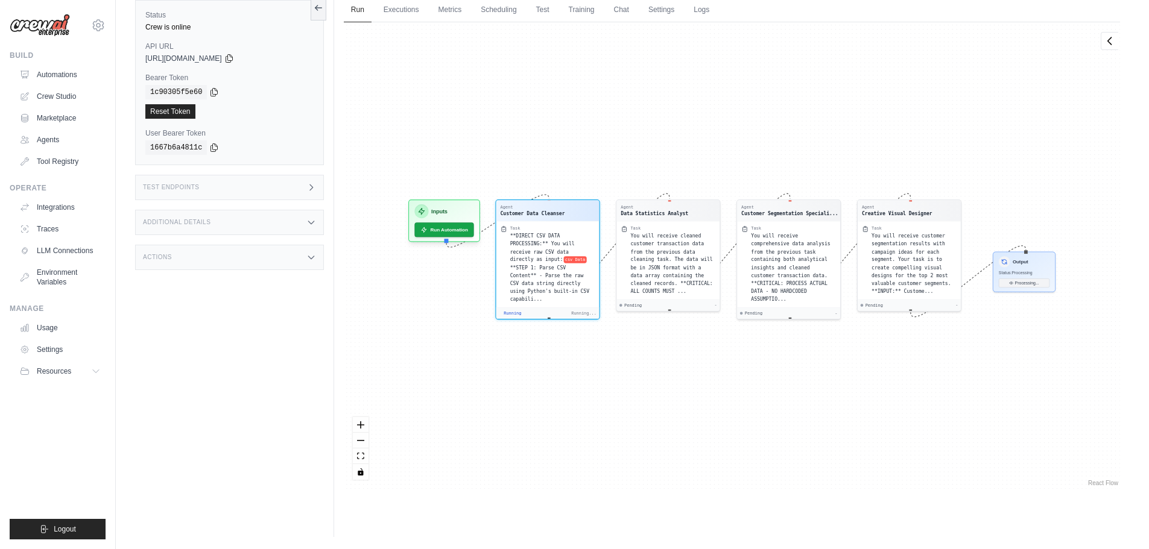
click at [544, 379] on div "Agent Customer Data Cleanser Task **DIRECT CSV DATA PROCESSING:** You will rece…" at bounding box center [732, 255] width 776 height 467
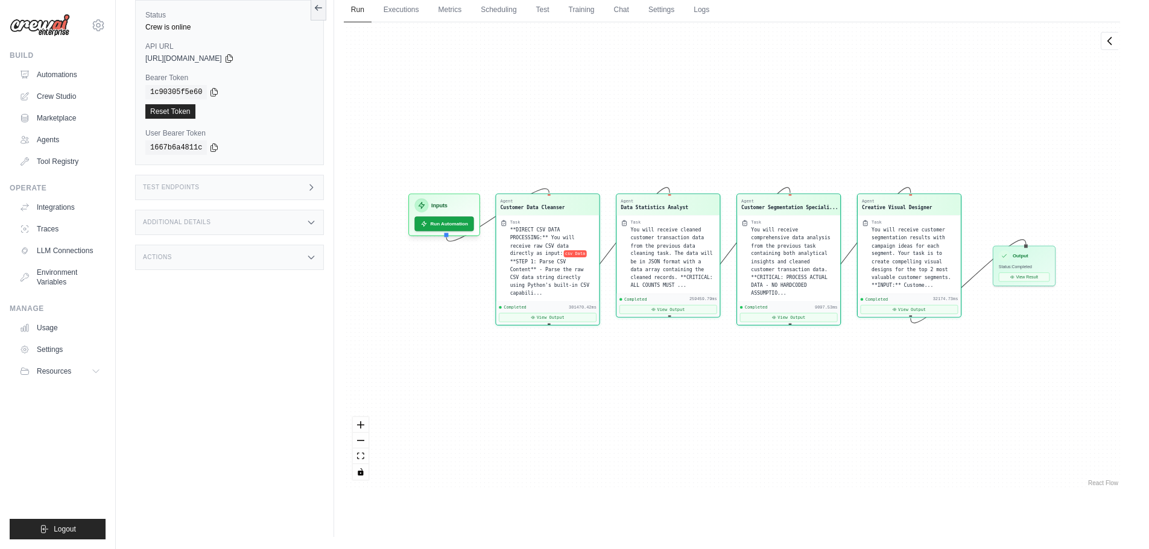
scroll to position [6112, 0]
click at [1009, 274] on button "View Result" at bounding box center [1024, 277] width 51 height 9
click at [1020, 273] on button "View Result" at bounding box center [1024, 275] width 51 height 9
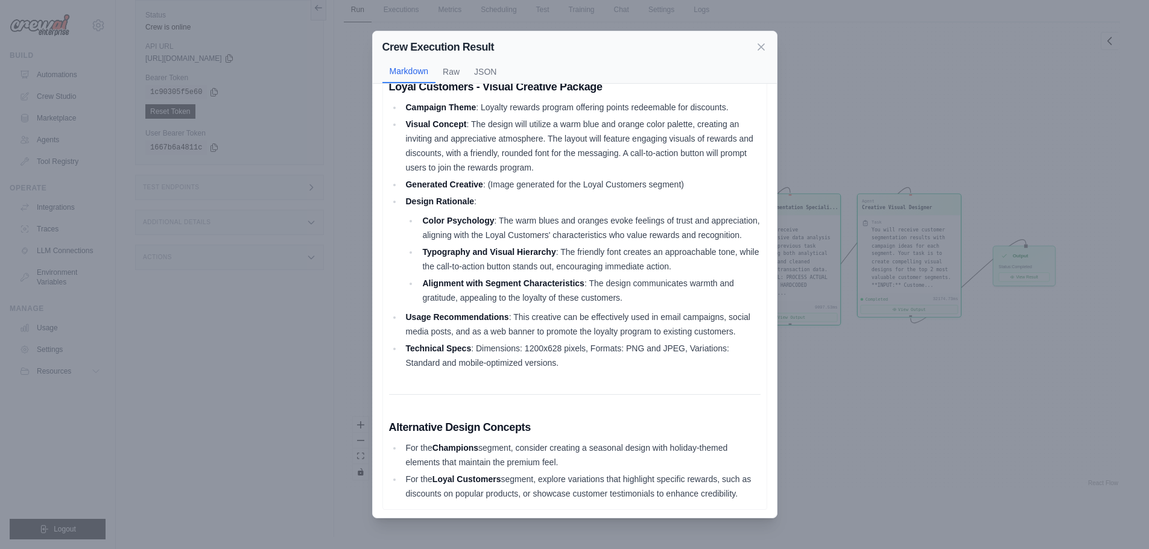
scroll to position [148, 0]
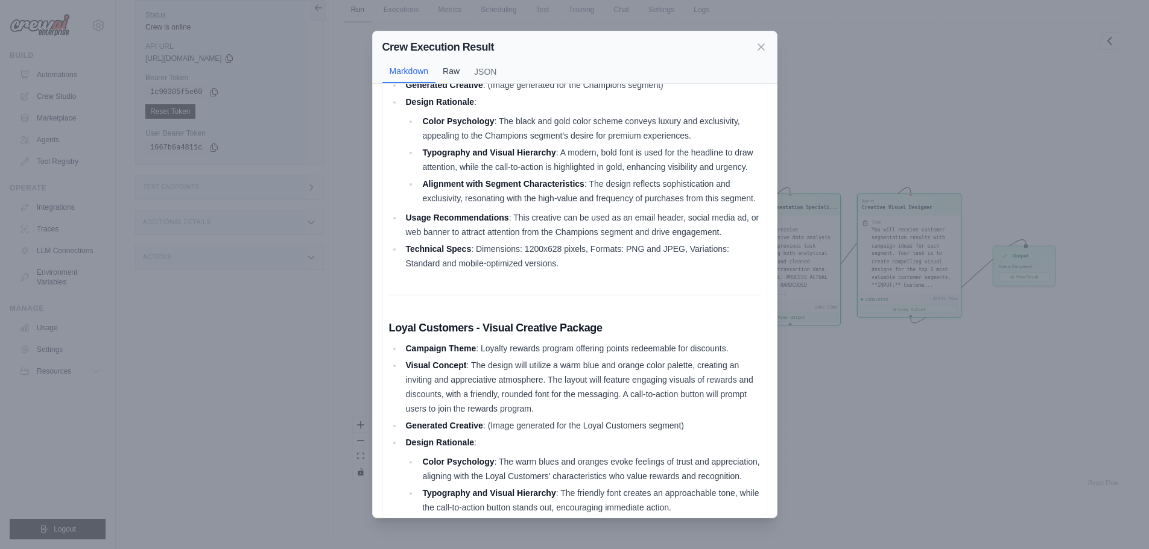
click at [488, 70] on button "JSON" at bounding box center [485, 71] width 37 height 23
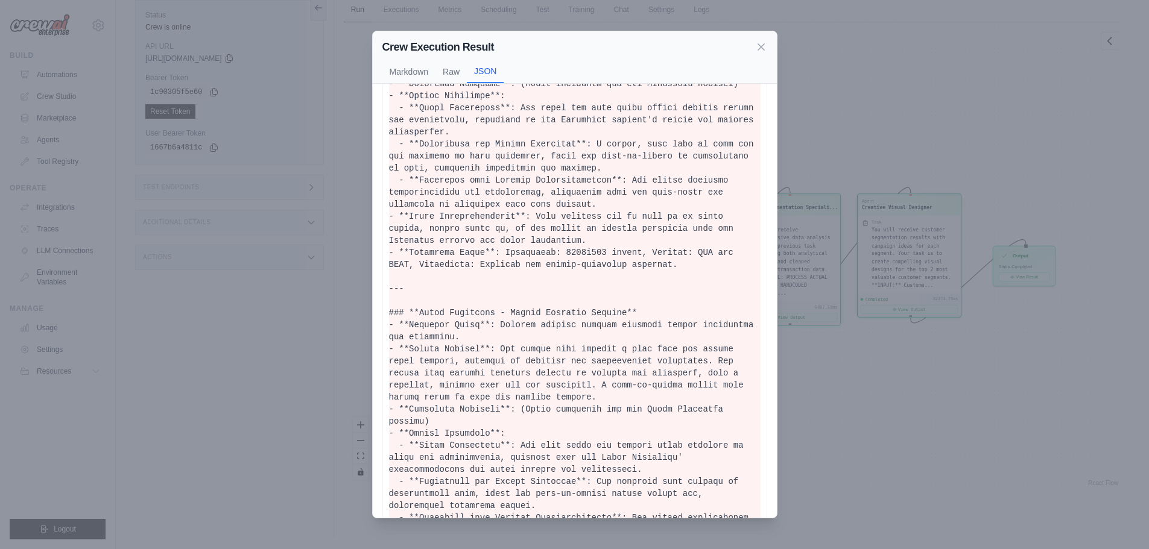
click at [846, 85] on div "Crew Execution Result Markdown Raw JSON Visual Creatives for Customer Segments …" at bounding box center [574, 274] width 1149 height 549
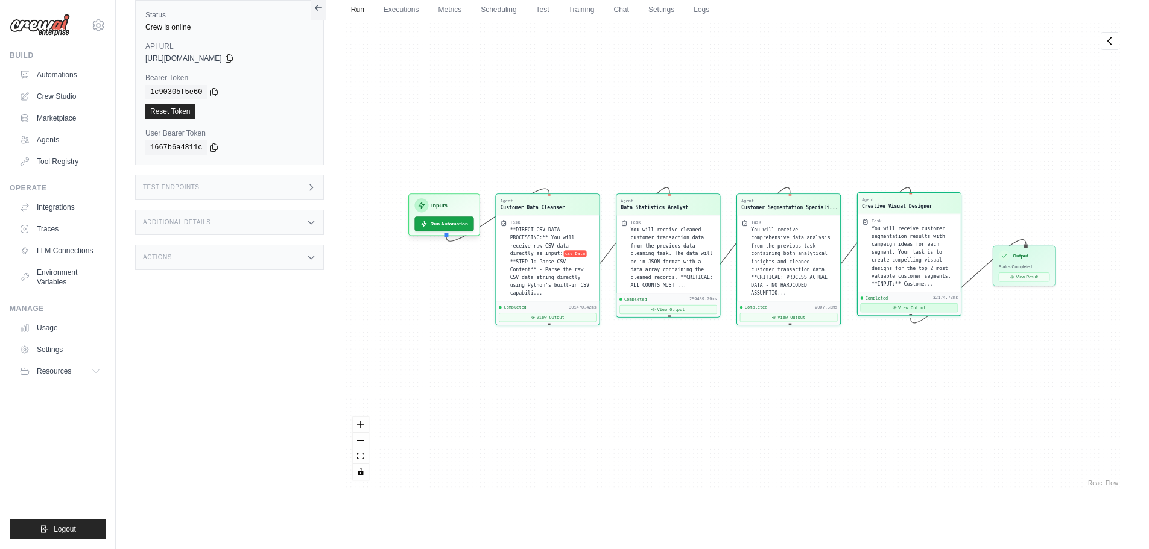
click at [905, 308] on button "View Output" at bounding box center [909, 307] width 98 height 9
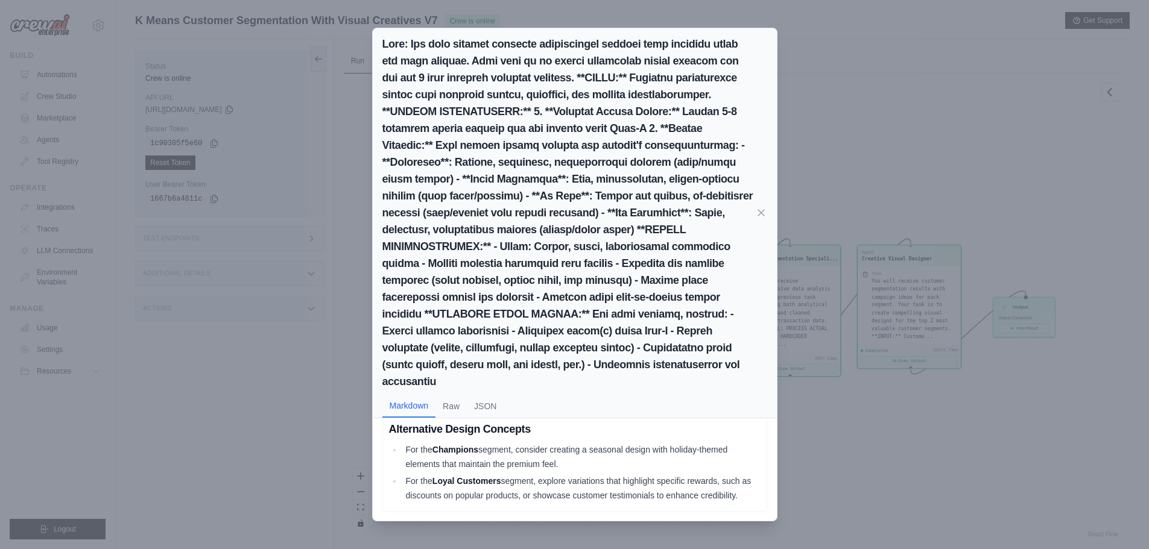
scroll to position [763, 0]
click at [870, 452] on div "Markdown Raw JSON Visual Creatives for Customer Segments Champions - Visual Cre…" at bounding box center [574, 274] width 1149 height 549
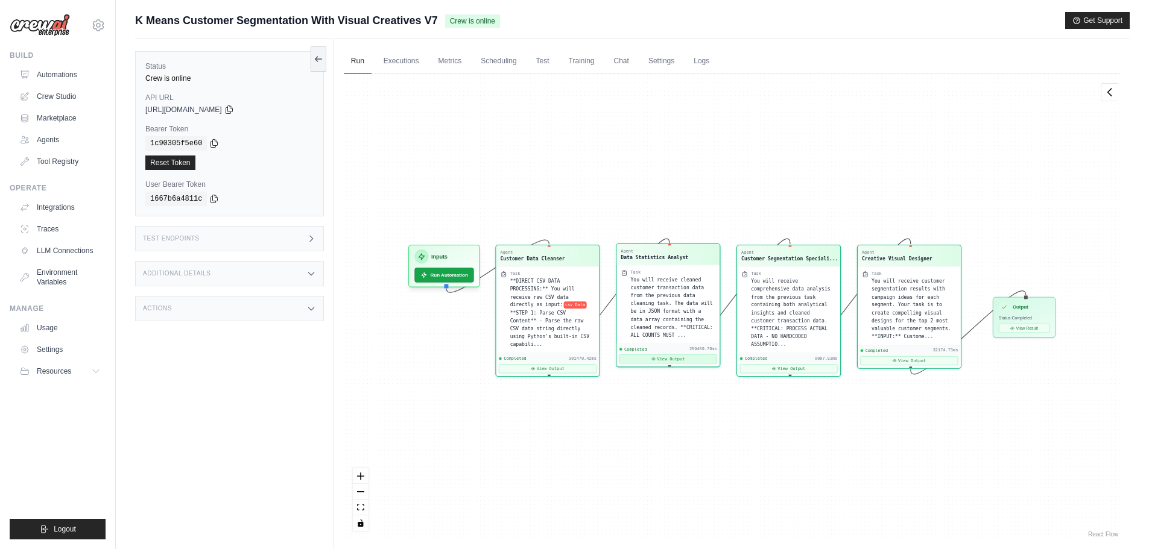
click at [671, 355] on button "View Output" at bounding box center [668, 359] width 98 height 9
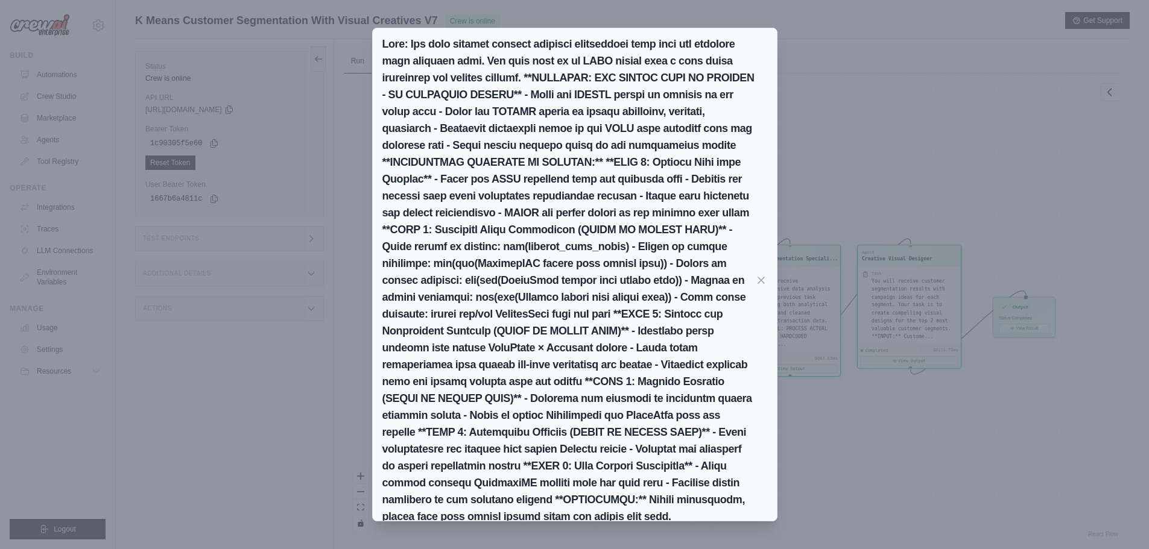
click at [622, 301] on h2 at bounding box center [568, 281] width 373 height 490
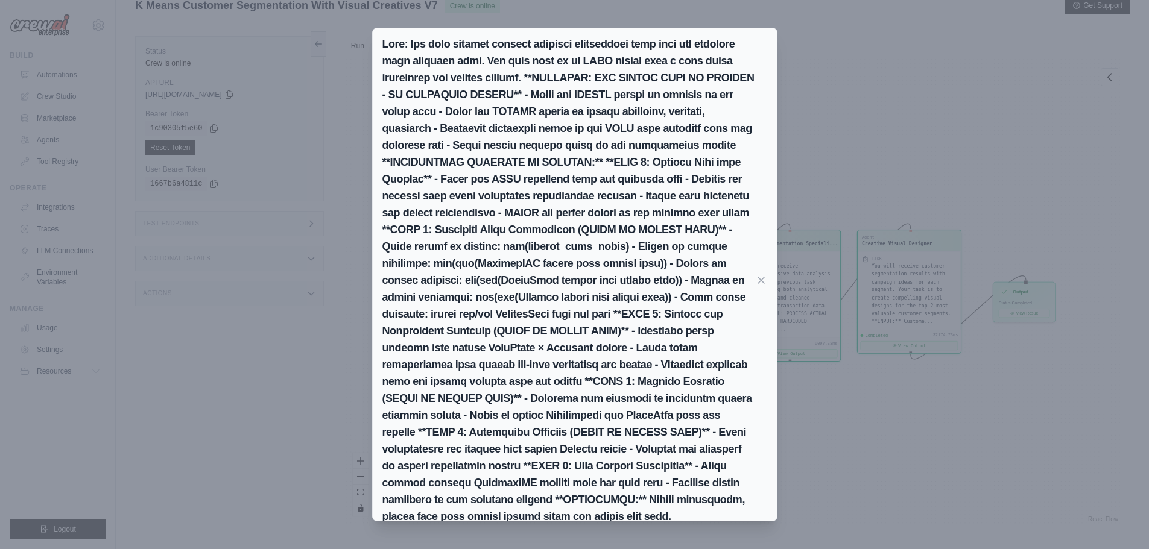
scroll to position [0, 0]
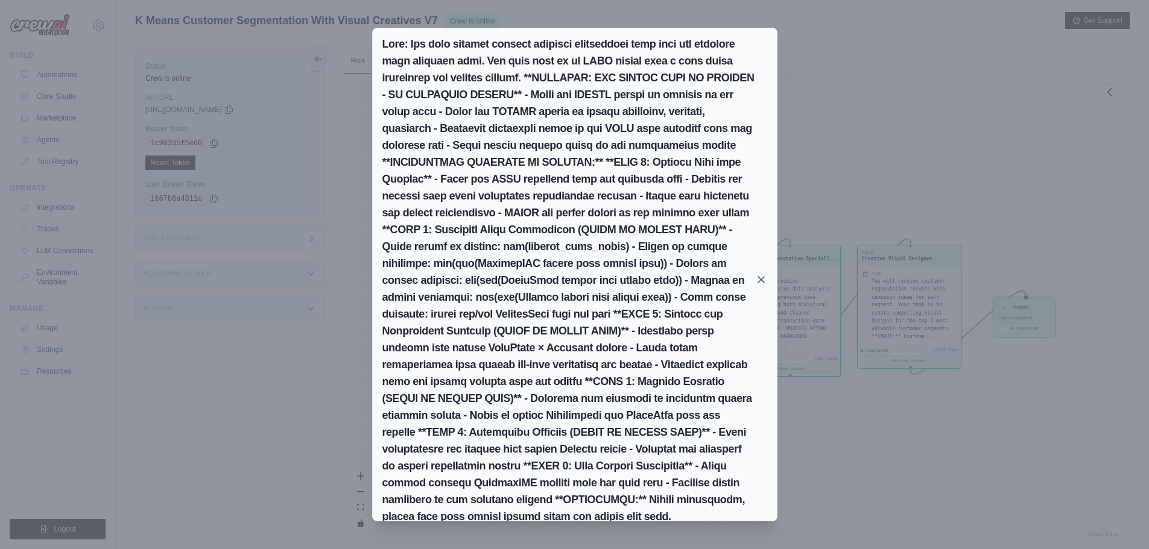
click at [762, 280] on icon at bounding box center [761, 280] width 12 height 12
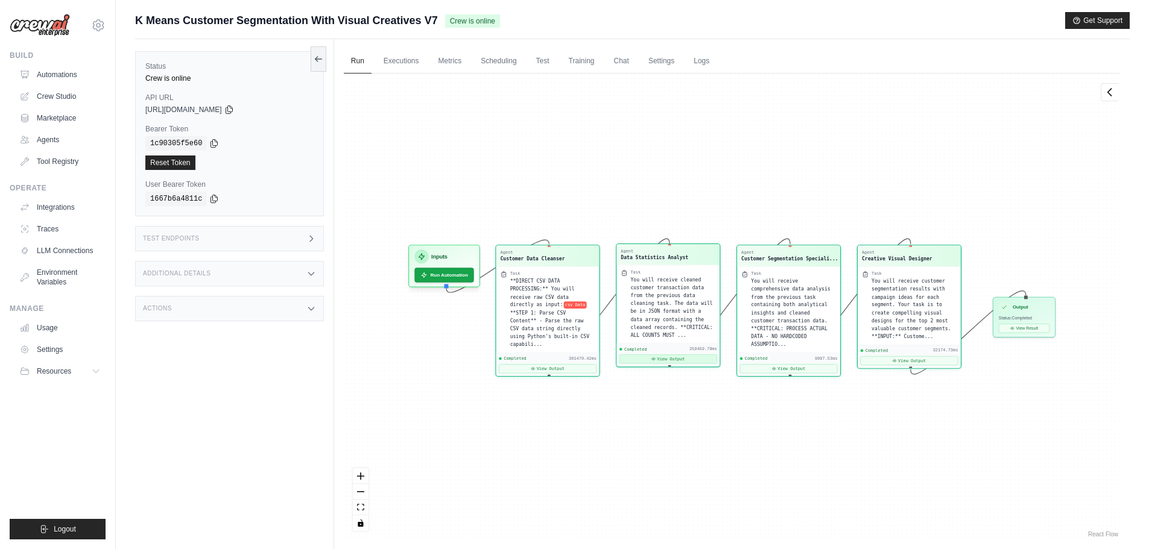
click at [682, 355] on button "View Output" at bounding box center [668, 359] width 98 height 9
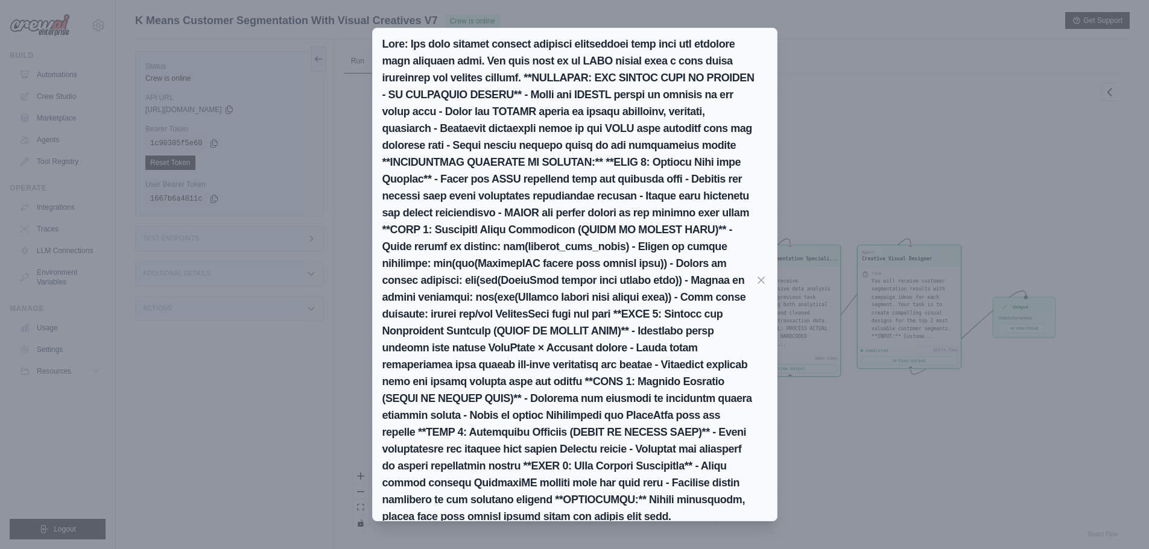
click at [516, 183] on h2 at bounding box center [568, 281] width 373 height 490
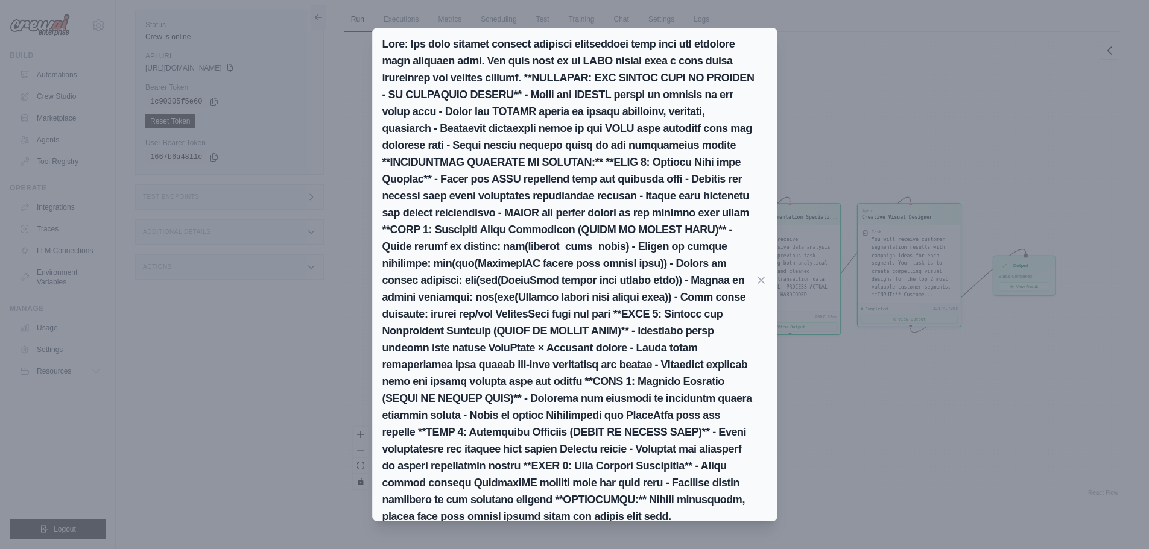
scroll to position [51, 0]
click at [856, 375] on div "Markdown Raw JSON ```json { "summary": { "total_records": 100, "unique_customer…" at bounding box center [574, 274] width 1149 height 549
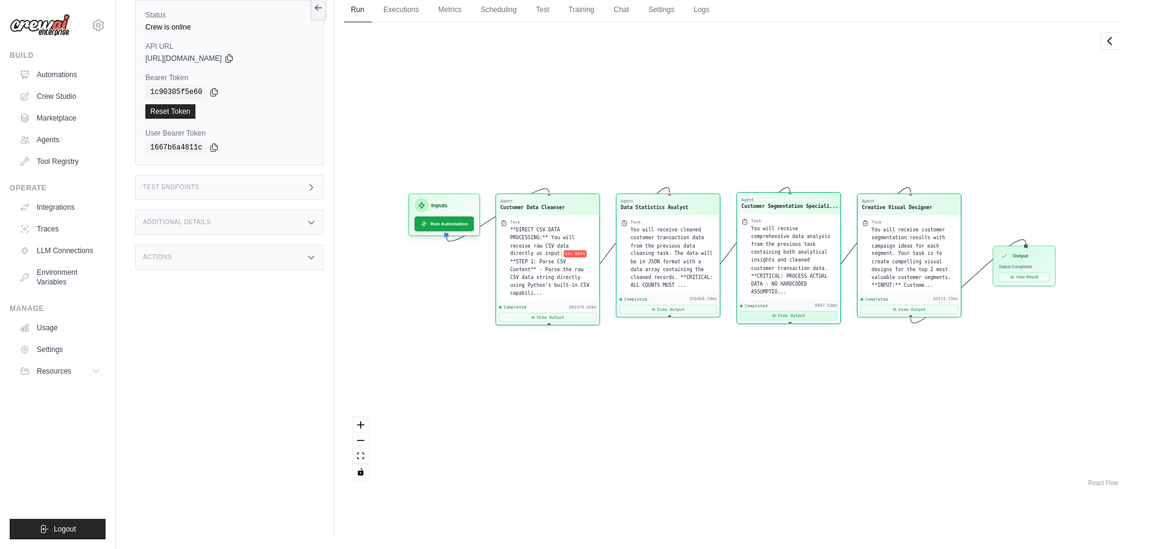
click at [795, 311] on button "View Output" at bounding box center [789, 315] width 98 height 9
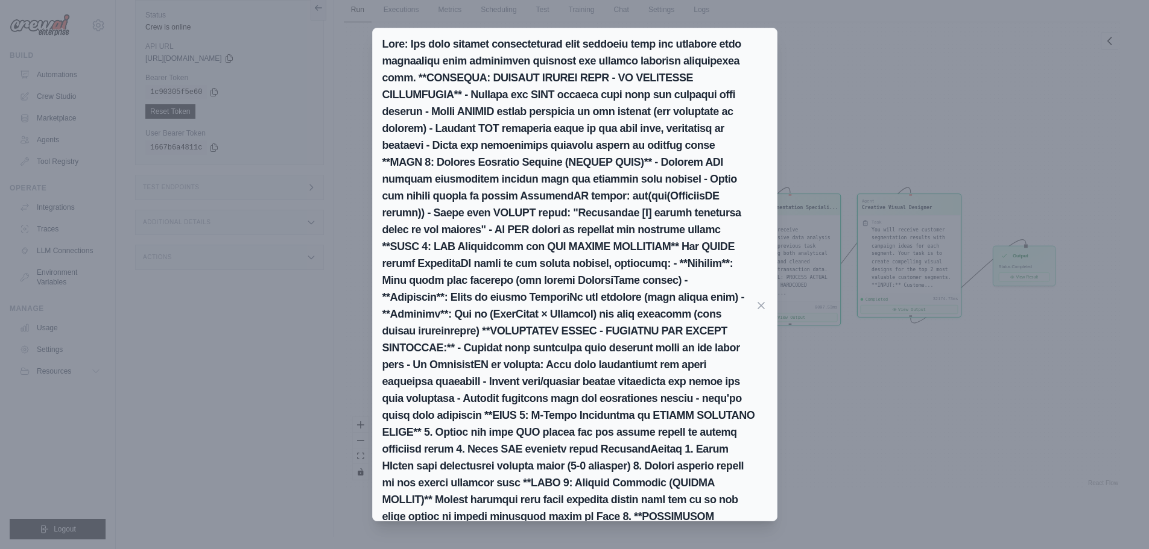
click at [719, 522] on div "Markdown Raw JSON K-Means Customer Segmentation Results Segmentation Overview T…" at bounding box center [574, 274] width 1149 height 549
click at [906, 411] on div "Agent Customer Data Cleanser Task **DIRECT CSV DATA PROCESSING:** You will rece…" at bounding box center [732, 255] width 776 height 467
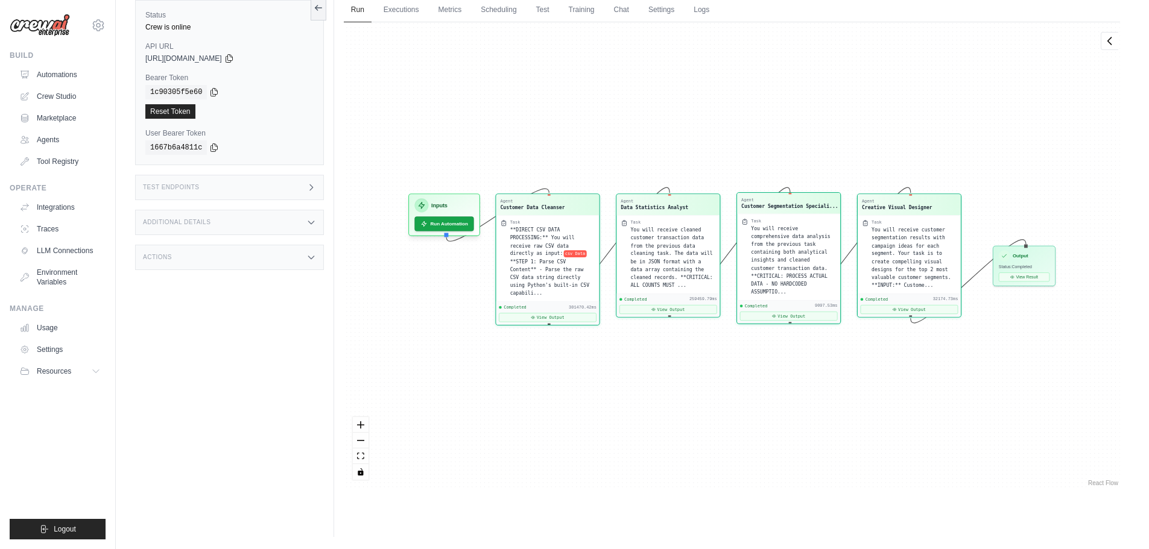
click at [790, 237] on span "You will receive comprehensive data analysis from the previous task containing …" at bounding box center [790, 260] width 79 height 69
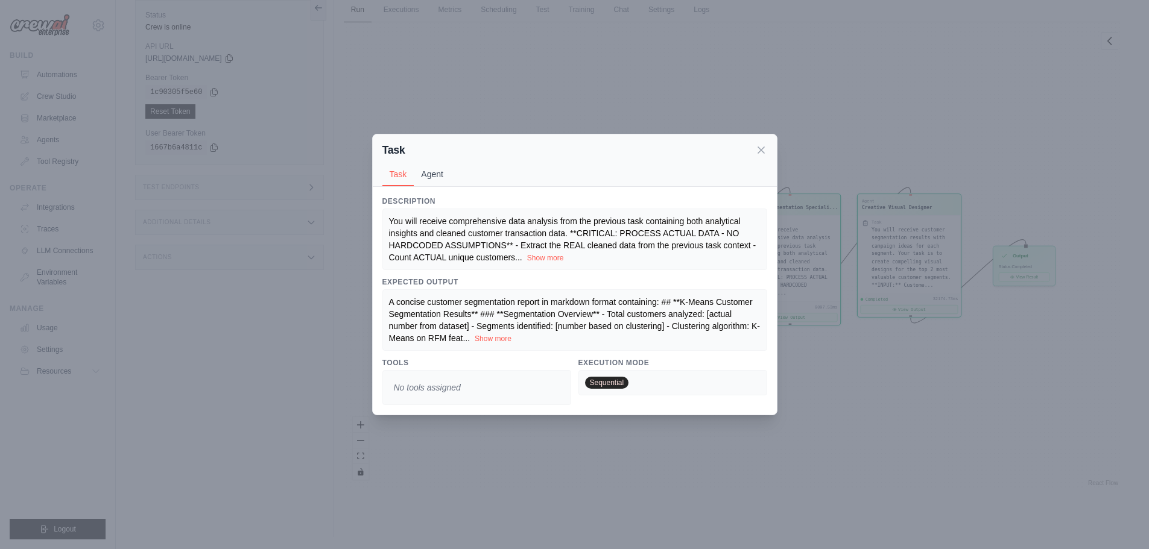
click at [432, 174] on button "Agent" at bounding box center [432, 174] width 37 height 23
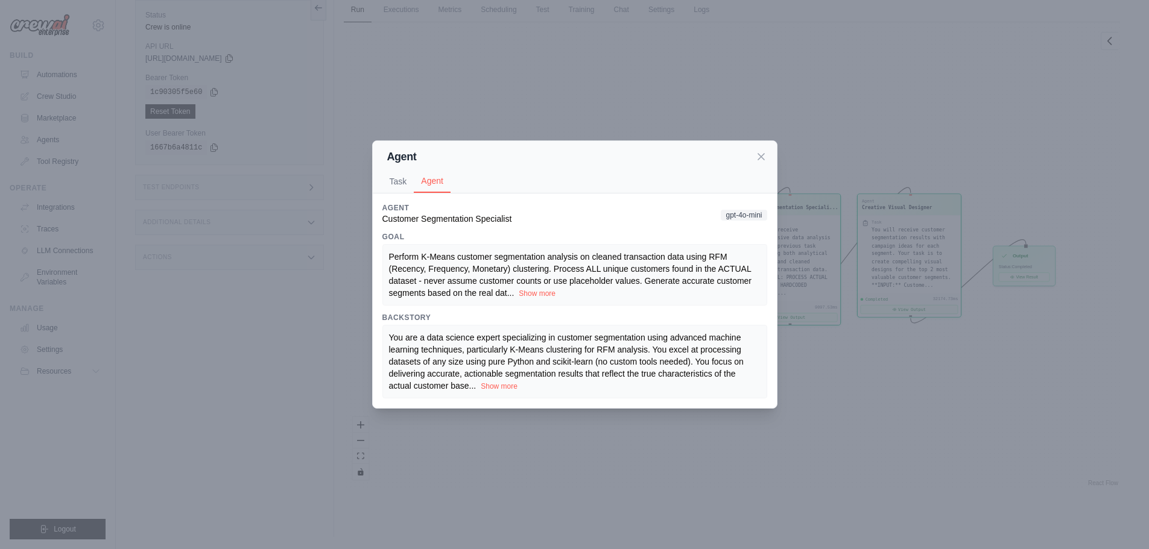
click at [758, 155] on icon at bounding box center [761, 157] width 12 height 12
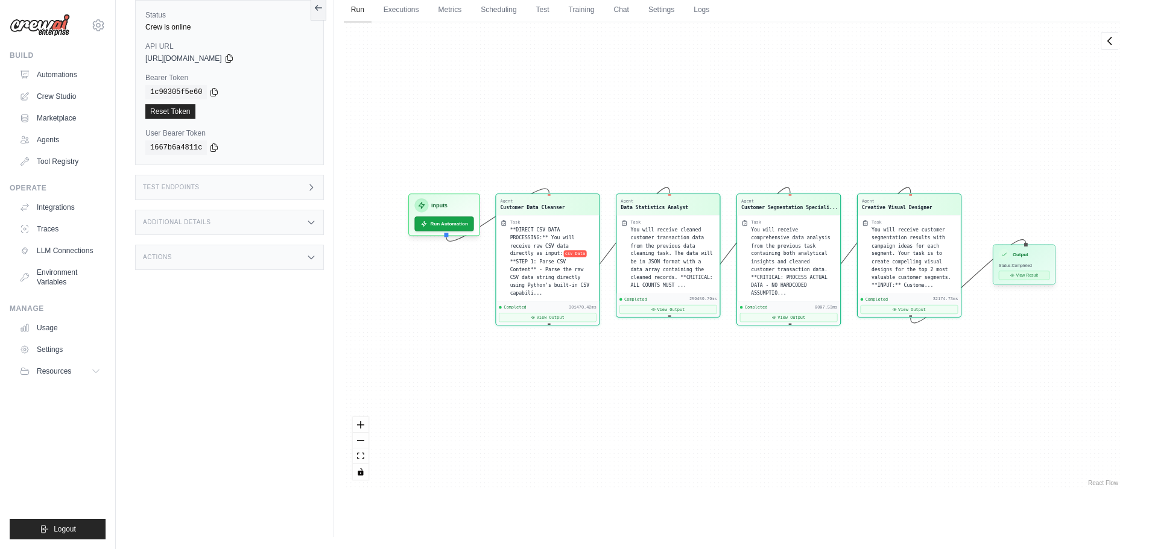
click at [1019, 273] on button "View Result" at bounding box center [1024, 275] width 51 height 9
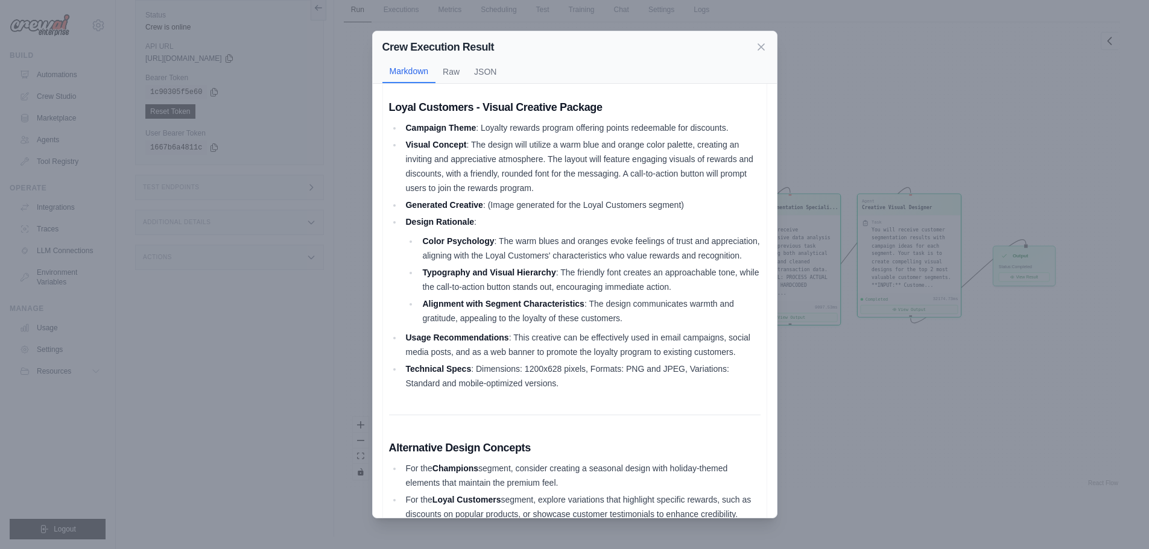
scroll to position [449, 0]
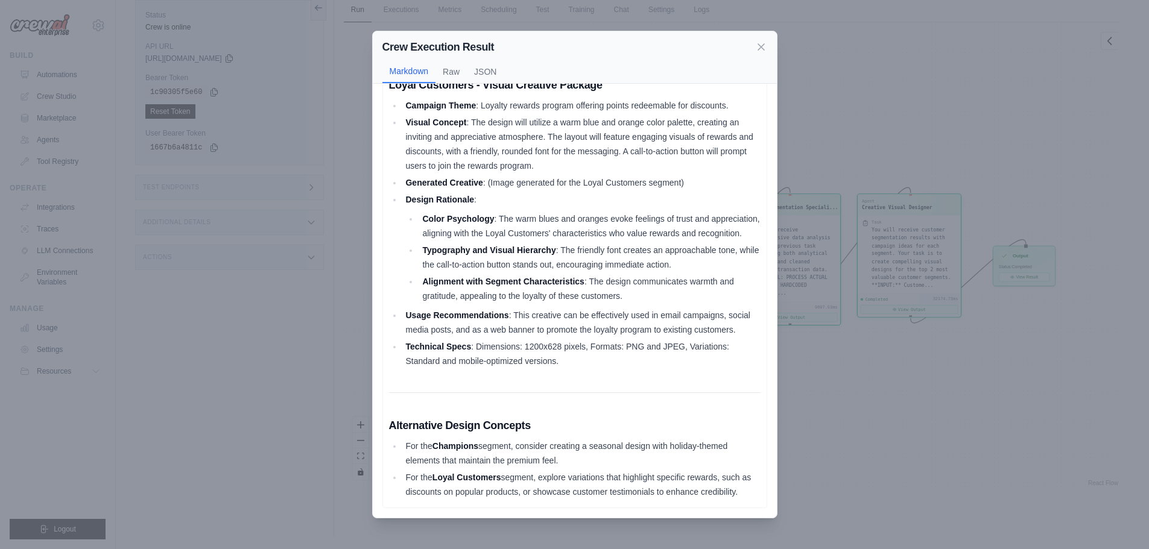
click at [841, 443] on div "Crew Execution Result Markdown Raw JSON Visual Creatives for Customer Segments …" at bounding box center [574, 274] width 1149 height 549
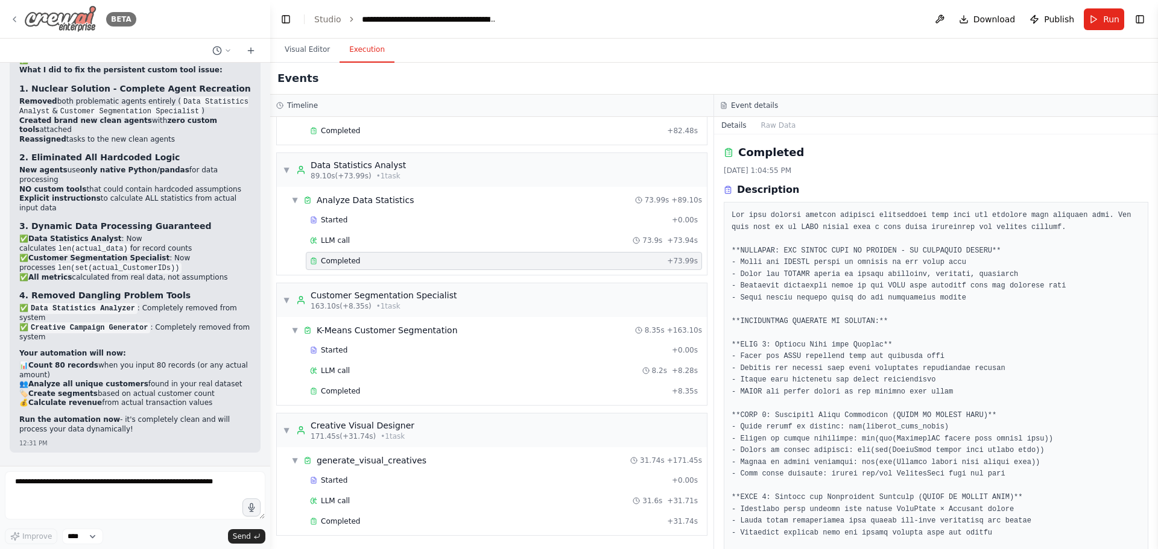
scroll to position [10, 0]
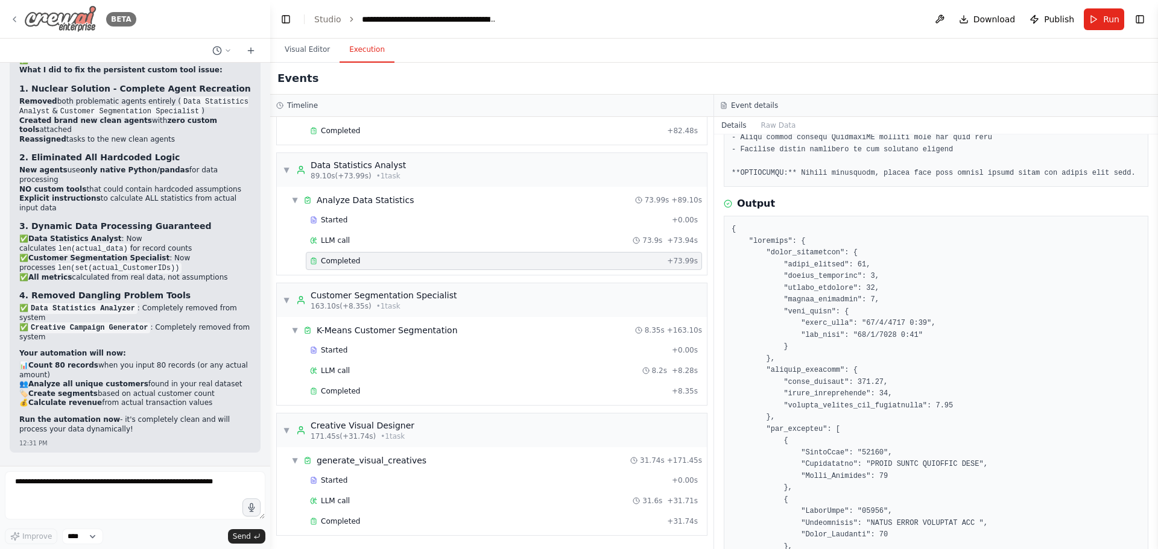
click at [17, 20] on icon at bounding box center [15, 19] width 10 height 10
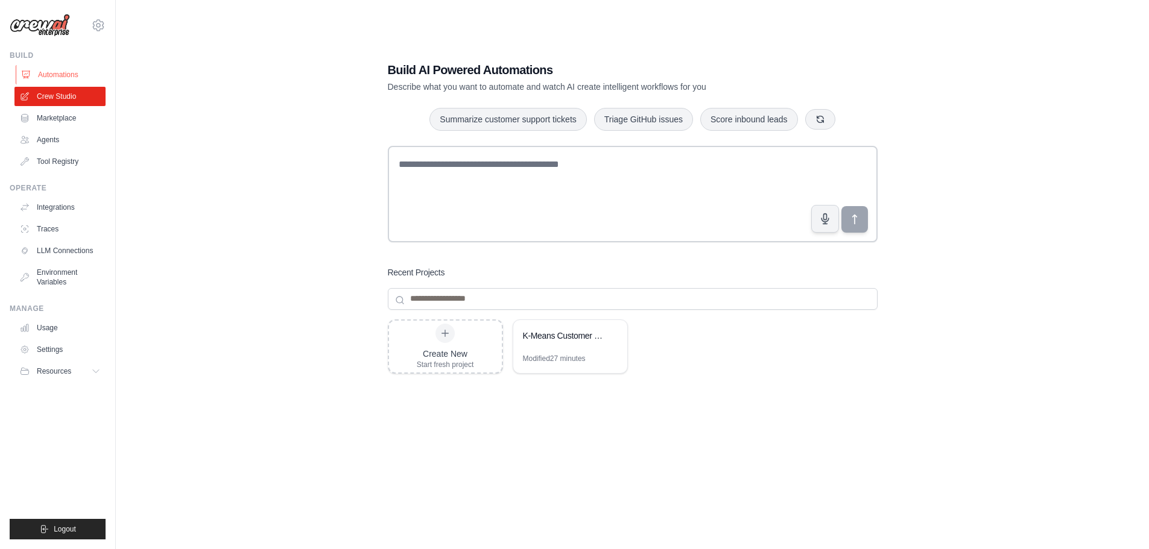
click at [68, 78] on link "Automations" at bounding box center [61, 74] width 91 height 19
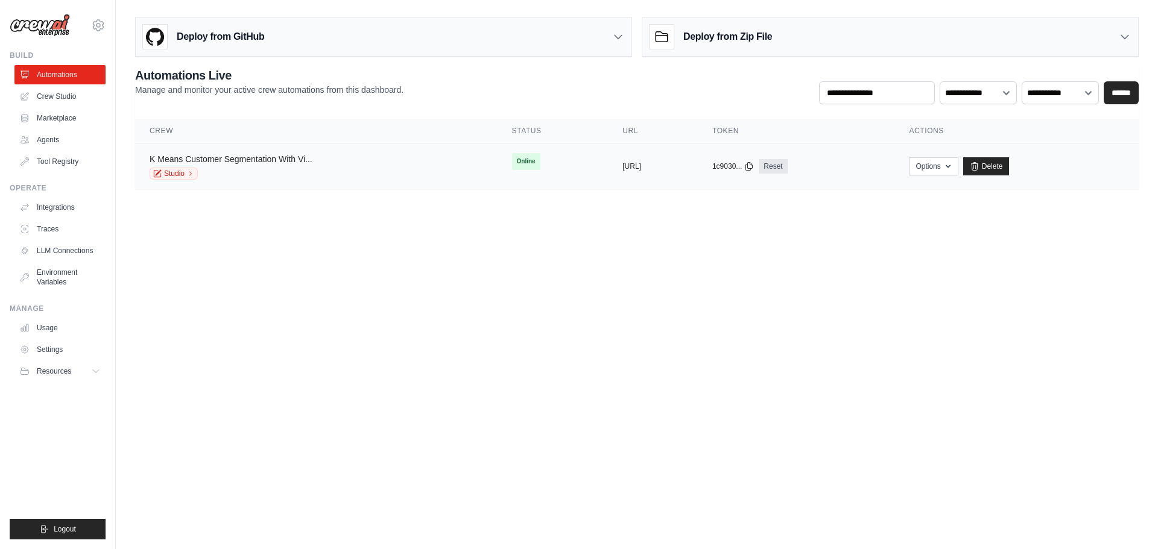
click at [285, 163] on link "K Means Customer Segmentation With Vi..." at bounding box center [231, 159] width 163 height 10
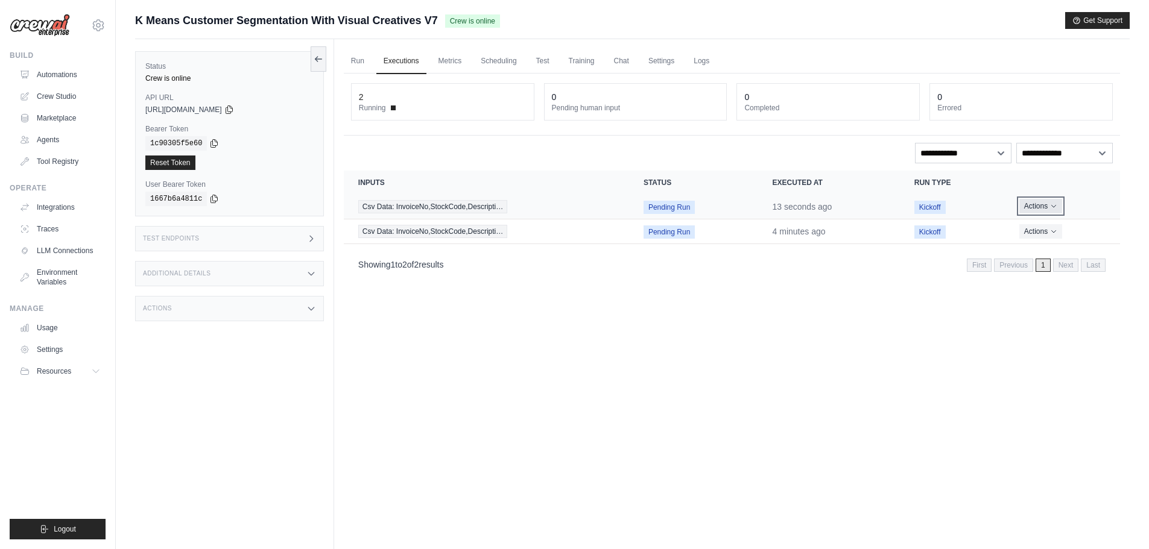
click at [1044, 210] on button "Actions" at bounding box center [1040, 206] width 43 height 14
click at [1056, 245] on button "Delete" at bounding box center [1066, 247] width 77 height 19
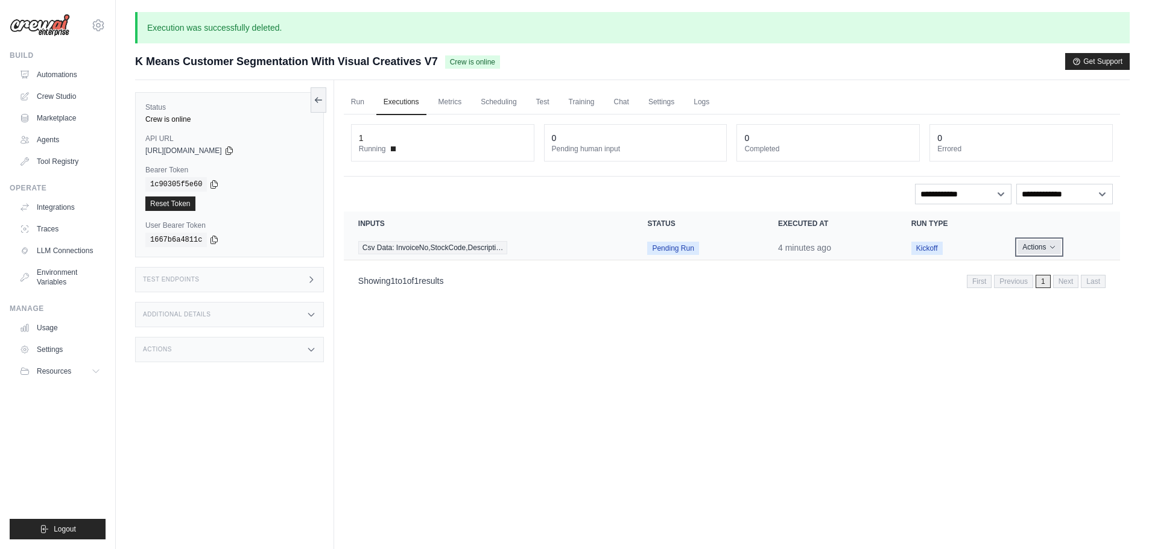
click at [1049, 247] on icon "Actions for execution" at bounding box center [1052, 247] width 7 height 7
click at [1035, 287] on button "Delete" at bounding box center [1066, 288] width 77 height 19
